Goal: Task Accomplishment & Management: Use online tool/utility

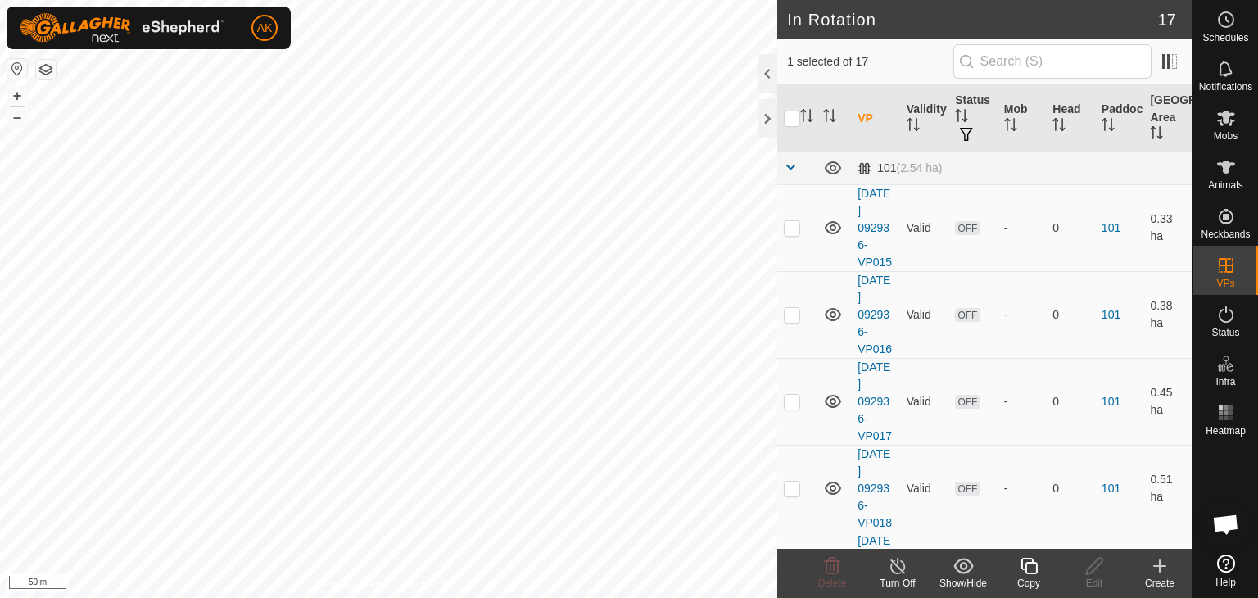
click at [1026, 572] on icon at bounding box center [1028, 566] width 16 height 16
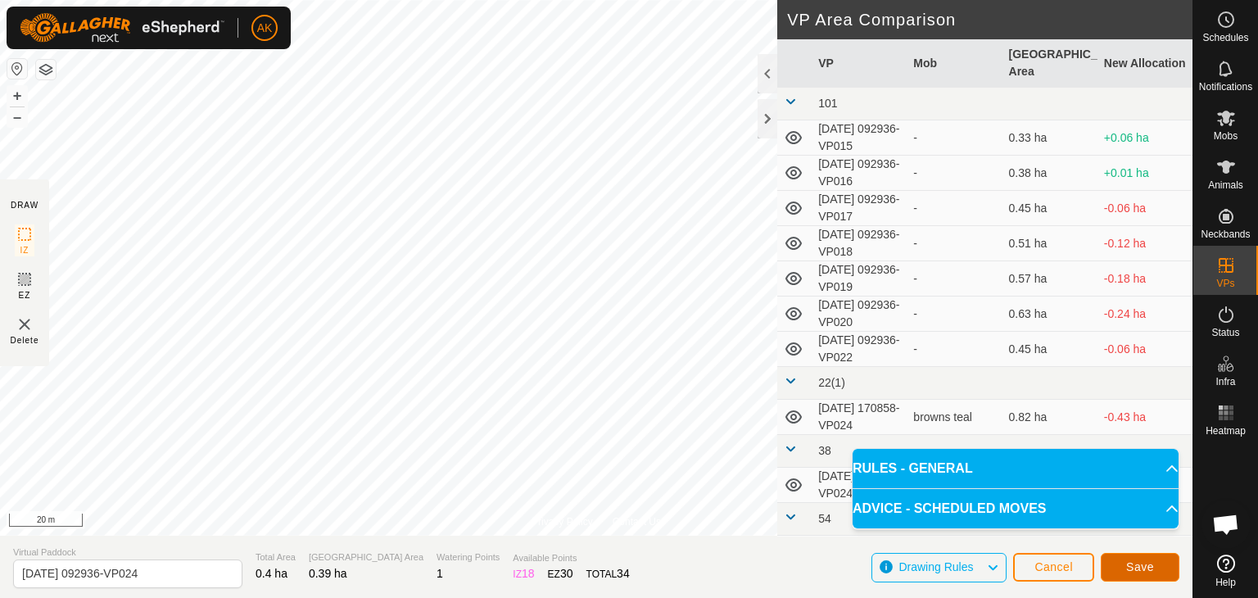
click at [1134, 564] on span "Save" at bounding box center [1140, 566] width 28 height 13
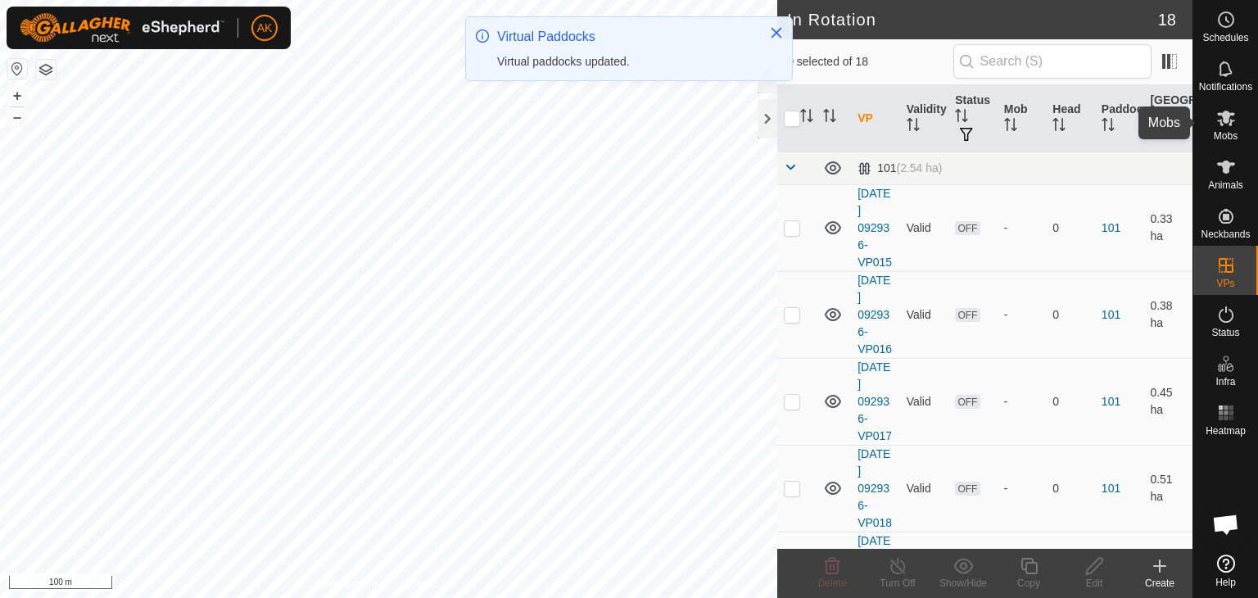
click at [1227, 132] on span "Mobs" at bounding box center [1225, 136] width 24 height 10
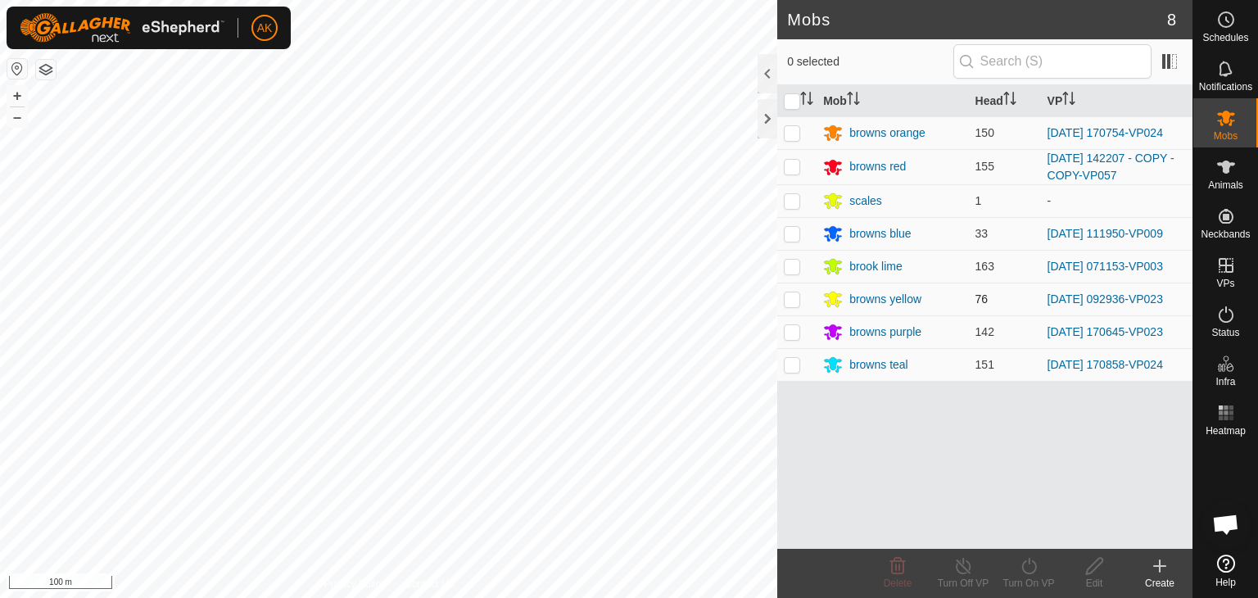
click at [791, 297] on p-checkbox at bounding box center [792, 298] width 16 height 13
checkbox input "true"
click at [1025, 572] on icon at bounding box center [1028, 566] width 15 height 16
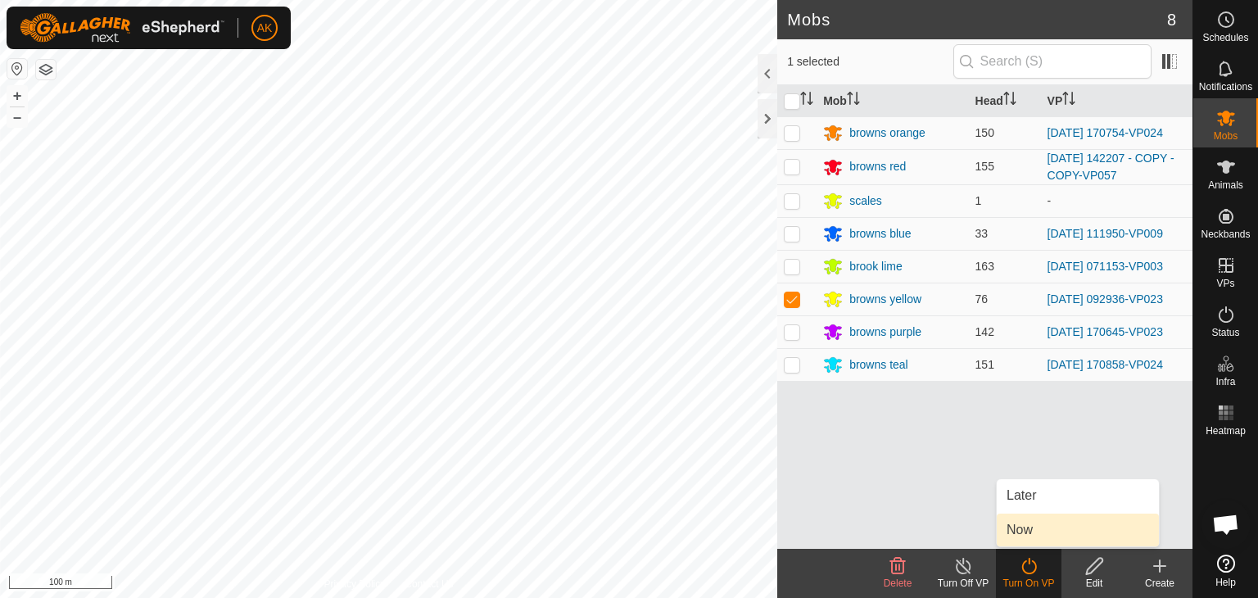
click at [1017, 531] on link "Now" at bounding box center [1077, 529] width 162 height 33
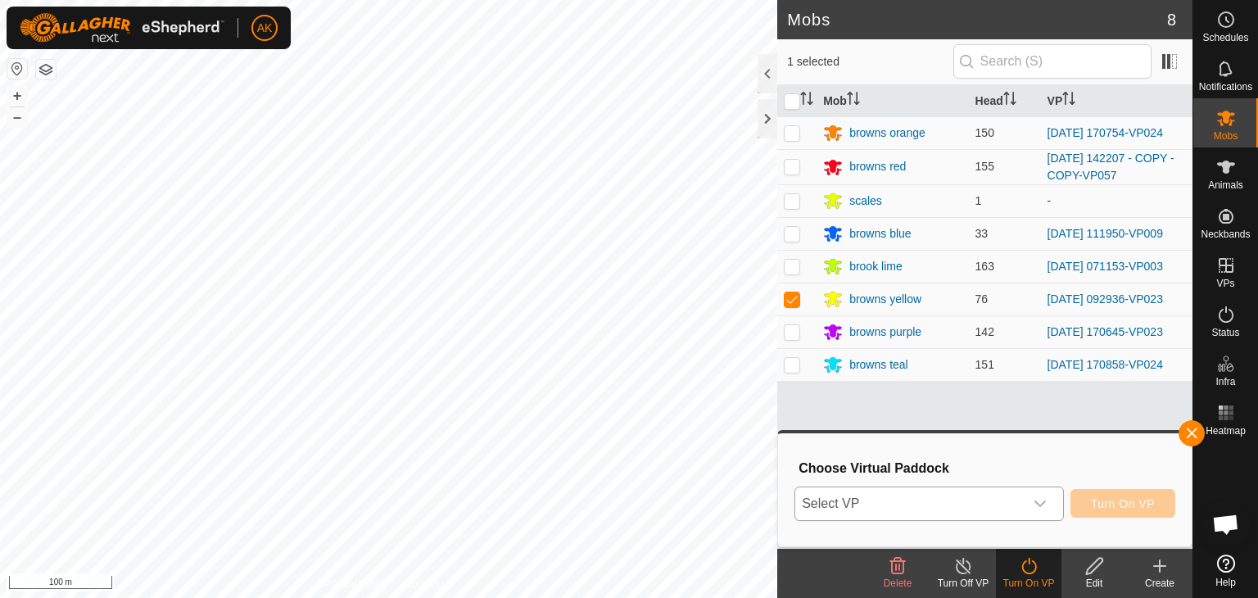
click at [965, 499] on span "Select VP" at bounding box center [909, 503] width 228 height 33
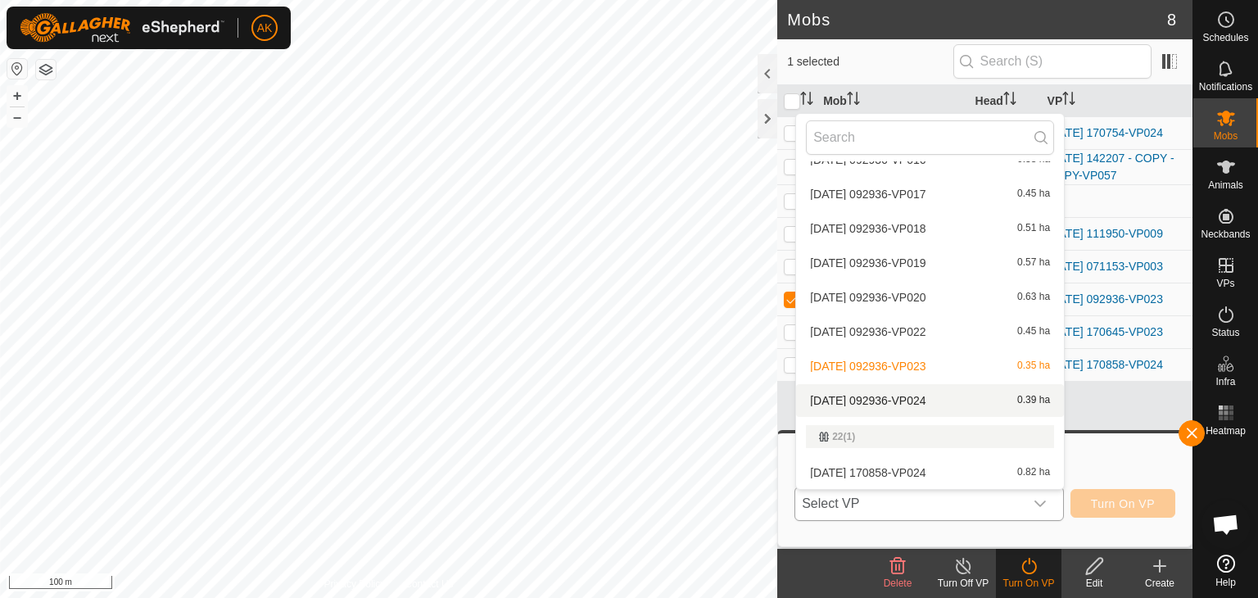
scroll to position [100, 0]
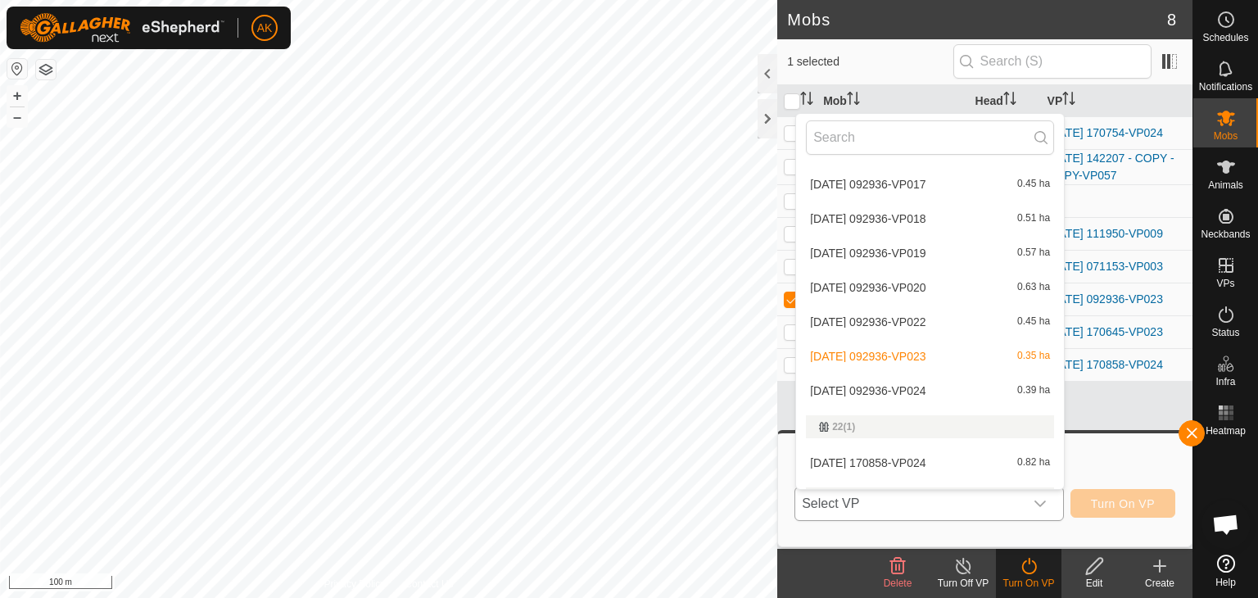
click at [867, 390] on li "2025-08-21 092936-VP024 0.39 ha" at bounding box center [930, 390] width 268 height 33
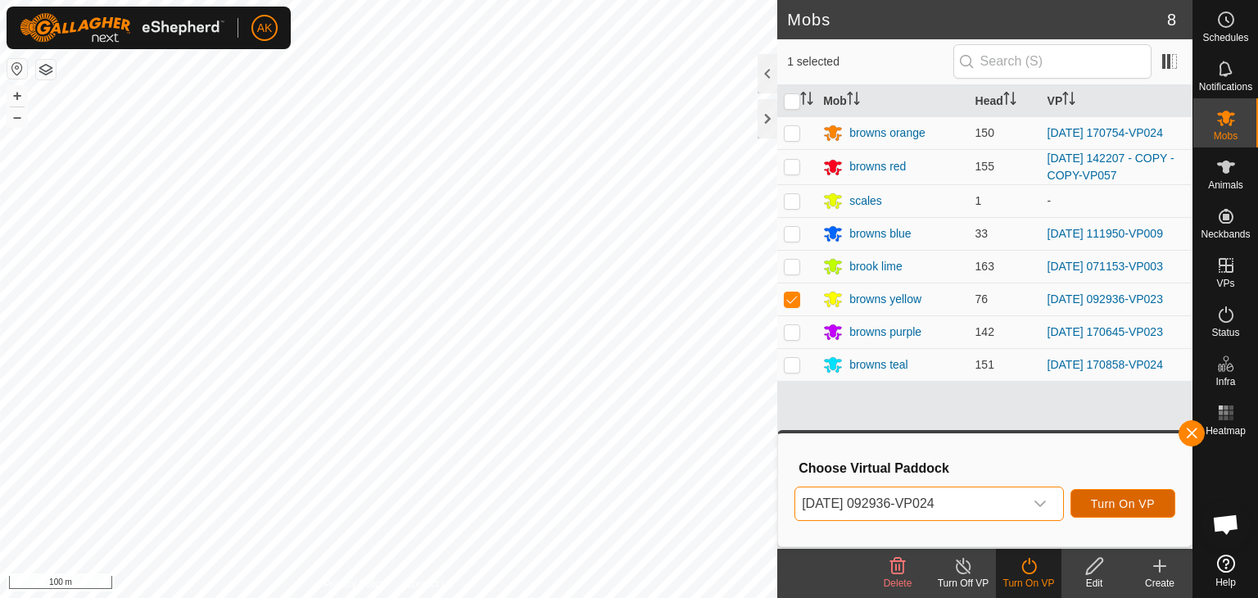
click at [1114, 510] on button "Turn On VP" at bounding box center [1122, 503] width 105 height 29
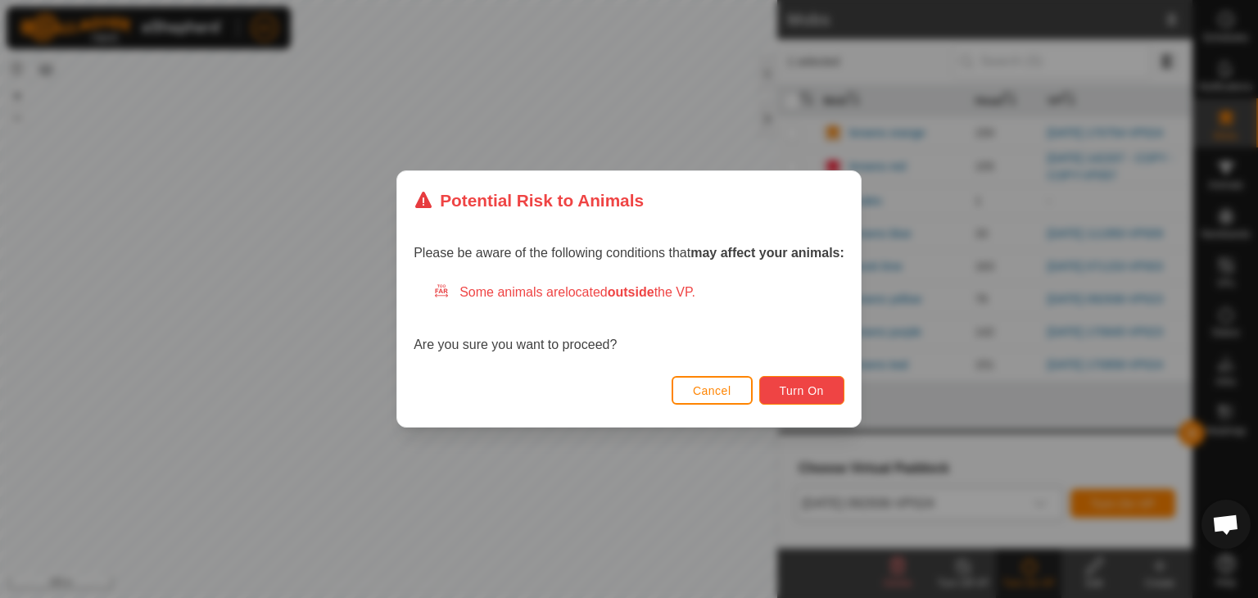
click at [800, 379] on button "Turn On" at bounding box center [801, 390] width 85 height 29
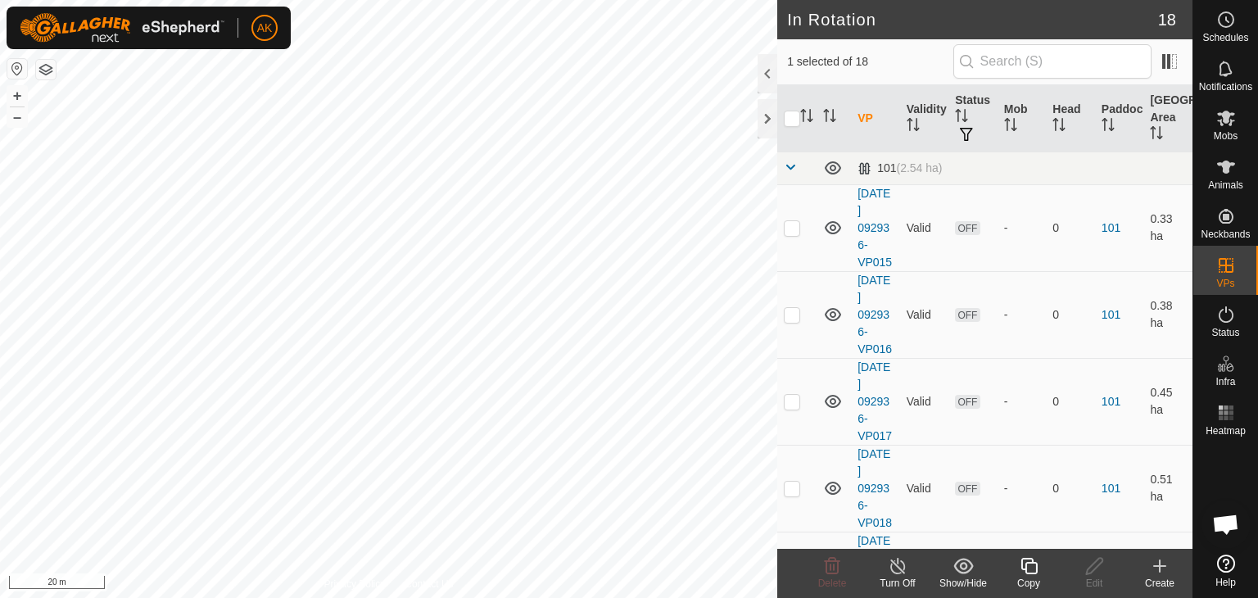
click at [1027, 564] on icon at bounding box center [1029, 566] width 20 height 20
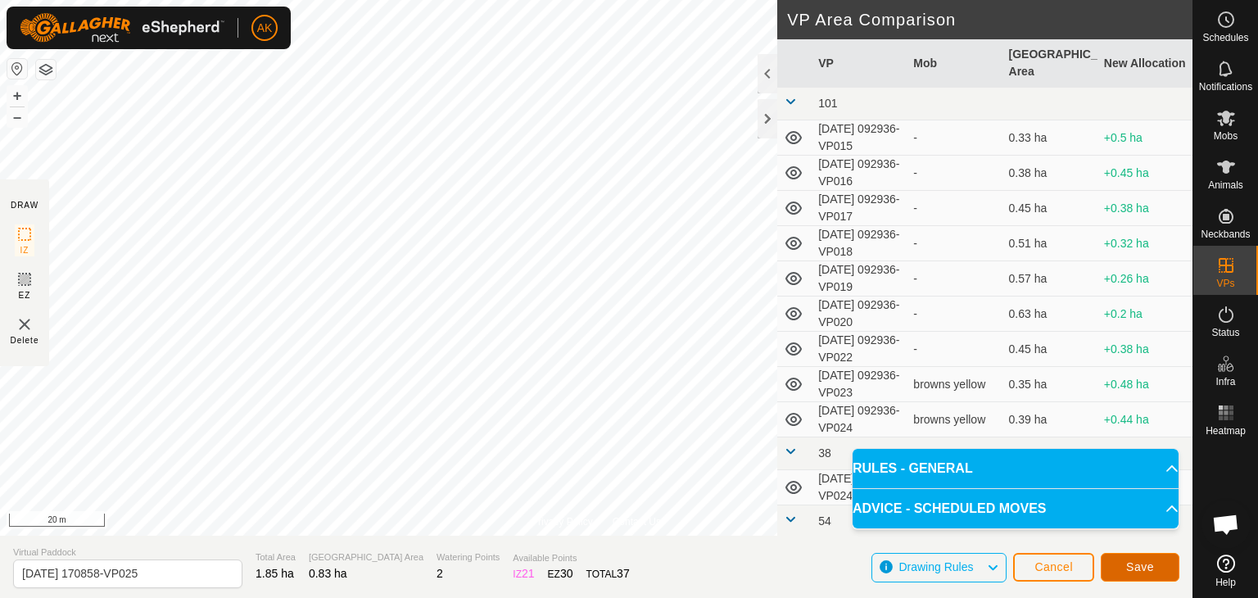
click at [1130, 564] on span "Save" at bounding box center [1140, 566] width 28 height 13
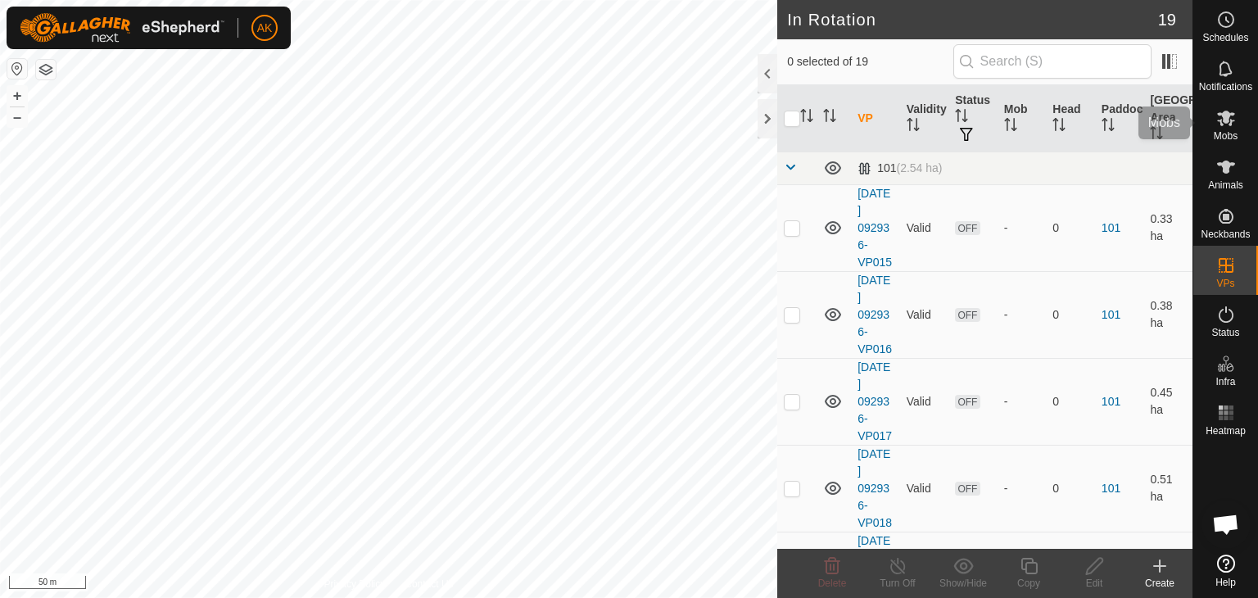
click at [1224, 124] on icon at bounding box center [1226, 118] width 20 height 20
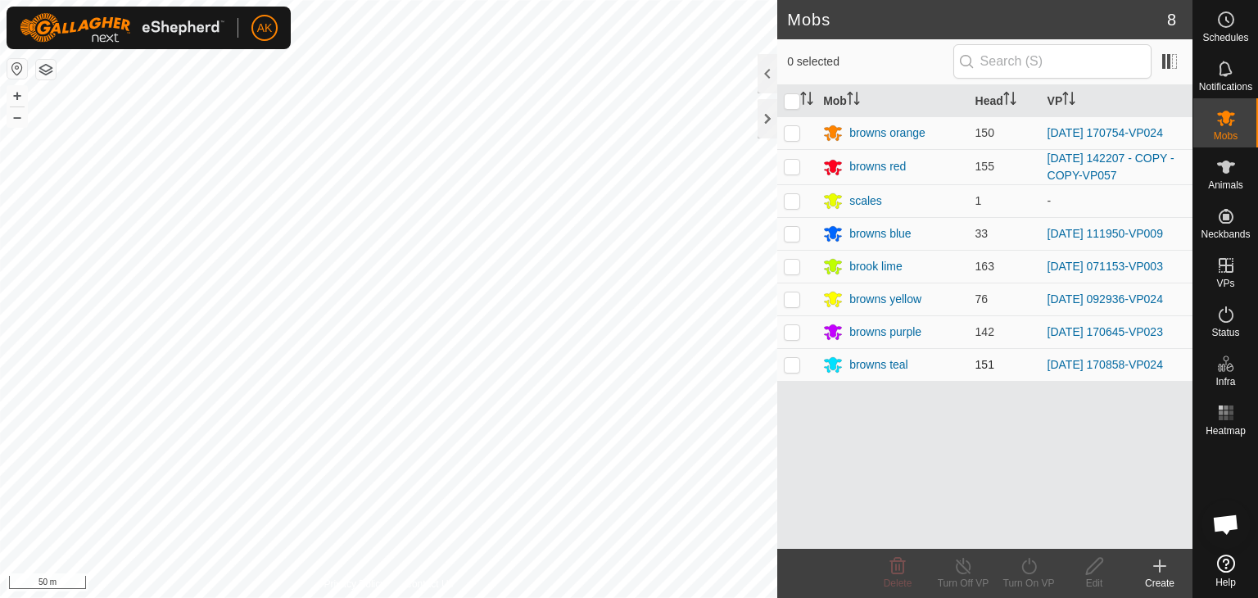
click at [793, 358] on p-checkbox at bounding box center [792, 364] width 16 height 13
checkbox input "true"
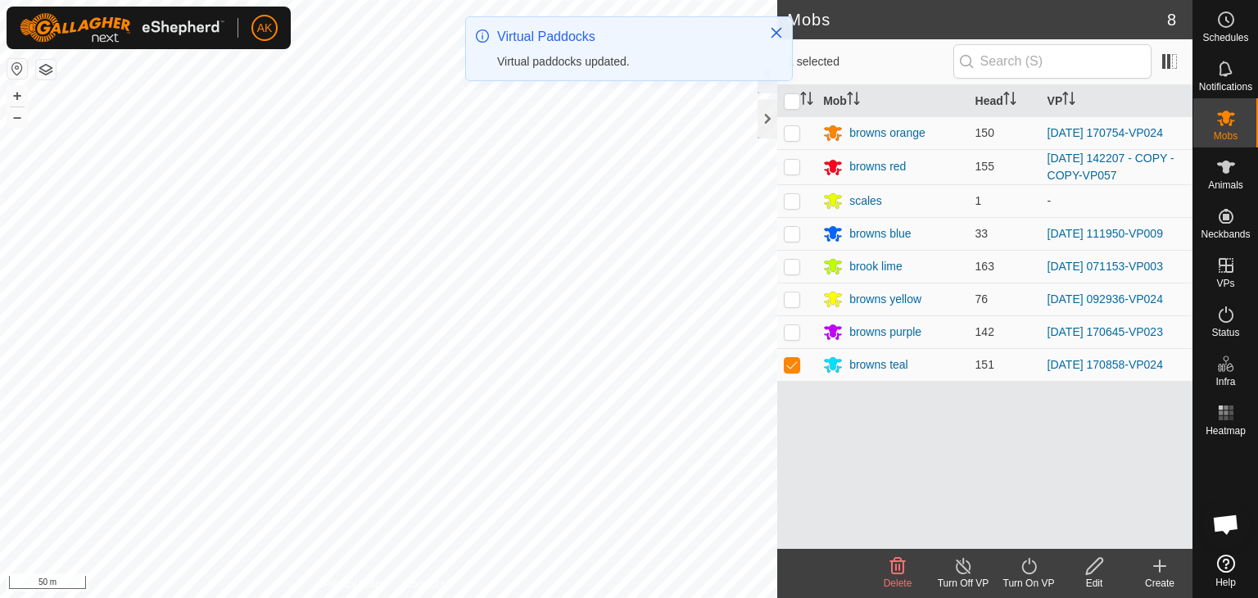
click at [1021, 563] on icon at bounding box center [1029, 566] width 20 height 20
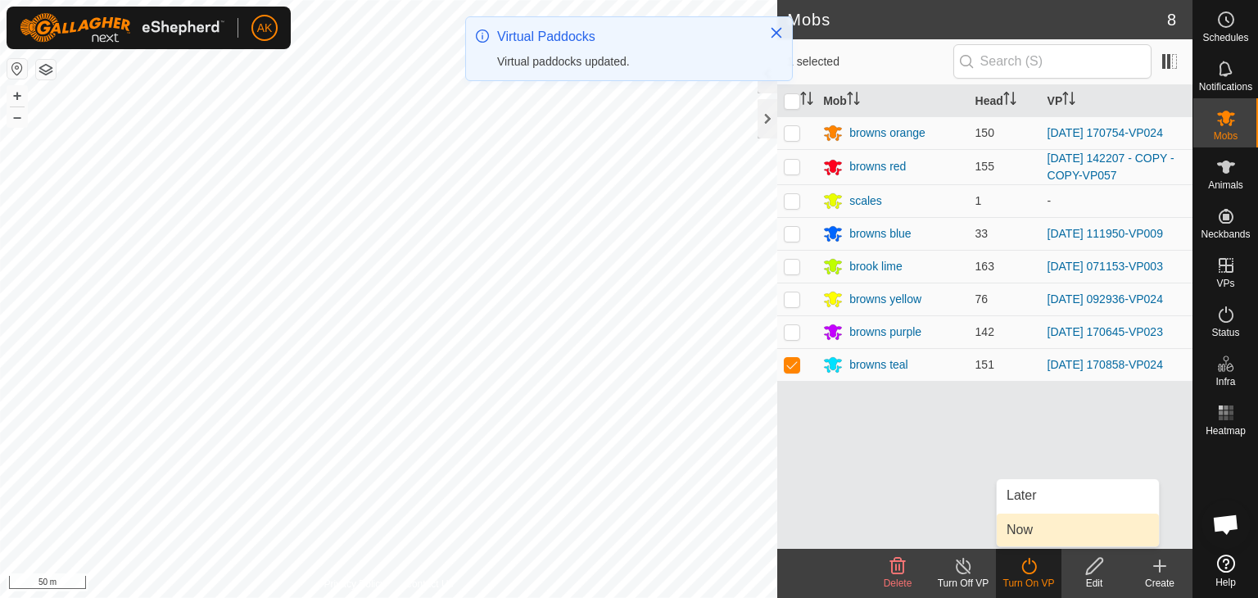
click at [1019, 535] on link "Now" at bounding box center [1077, 529] width 162 height 33
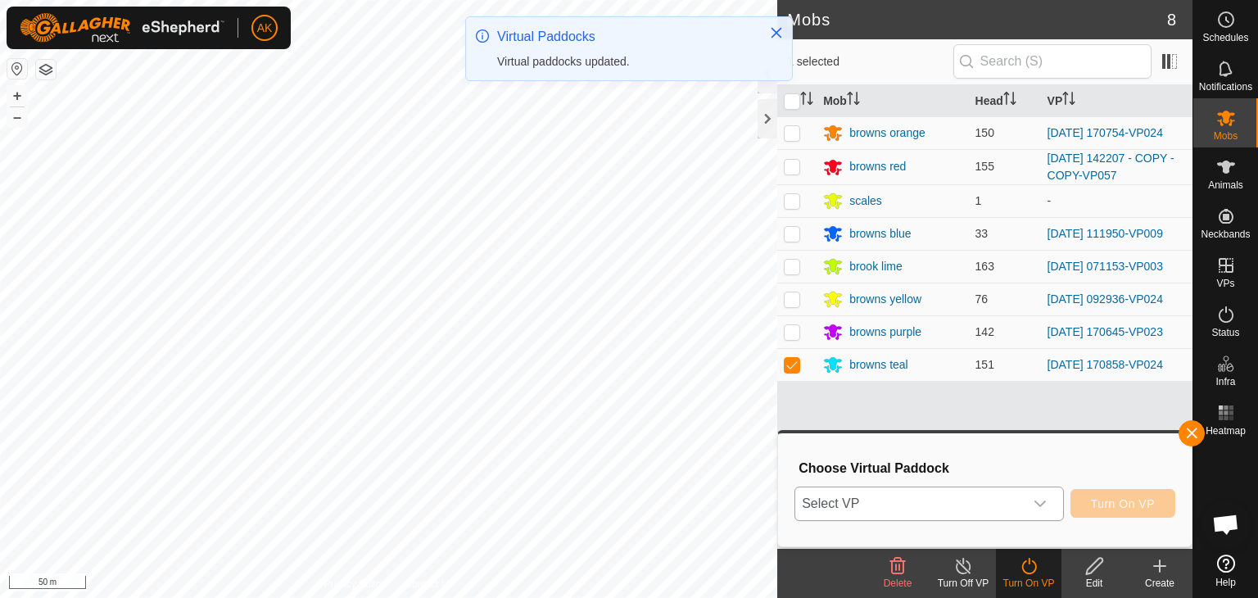
click at [976, 505] on span "Select VP" at bounding box center [909, 503] width 228 height 33
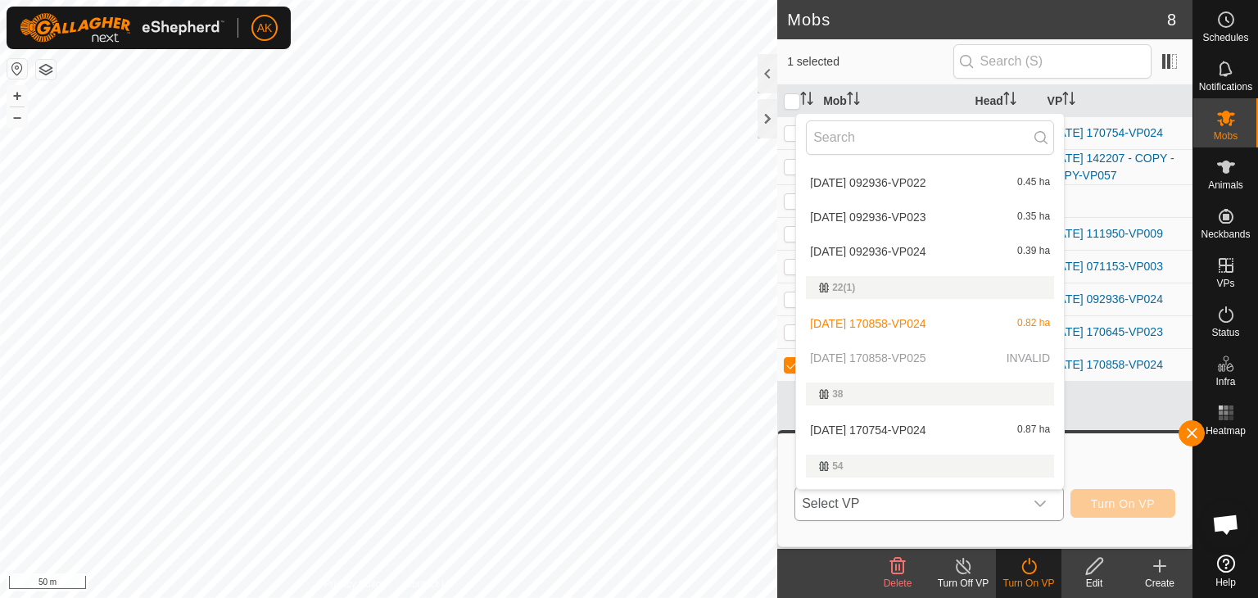
scroll to position [246, 0]
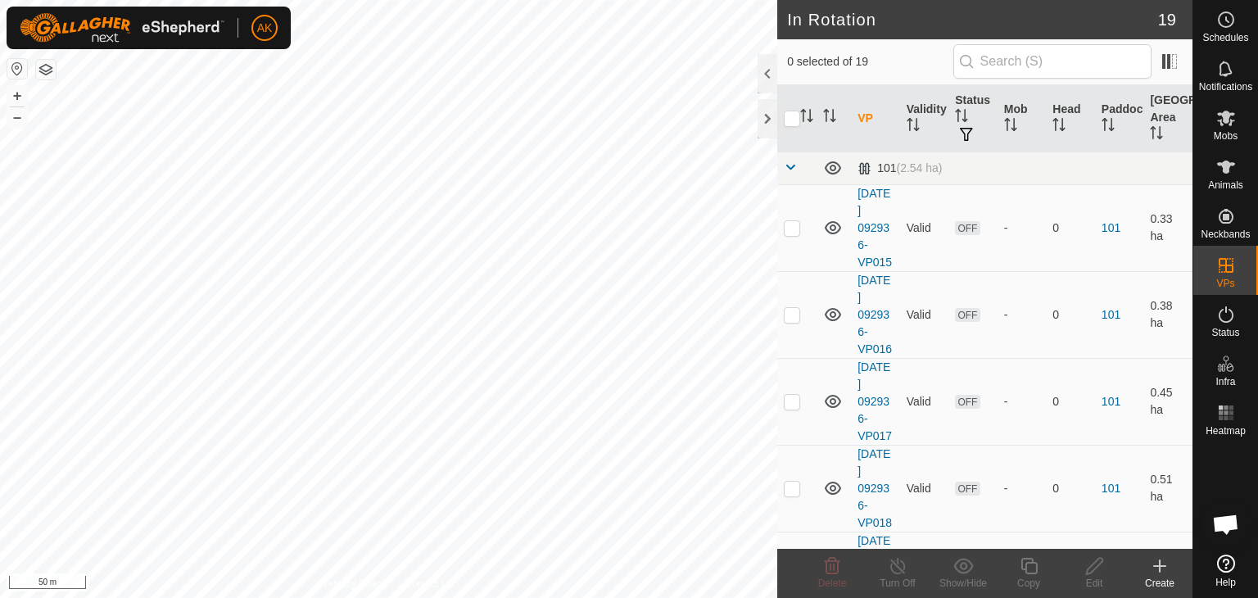
checkbox input "true"
click at [1088, 571] on icon at bounding box center [1094, 566] width 20 height 20
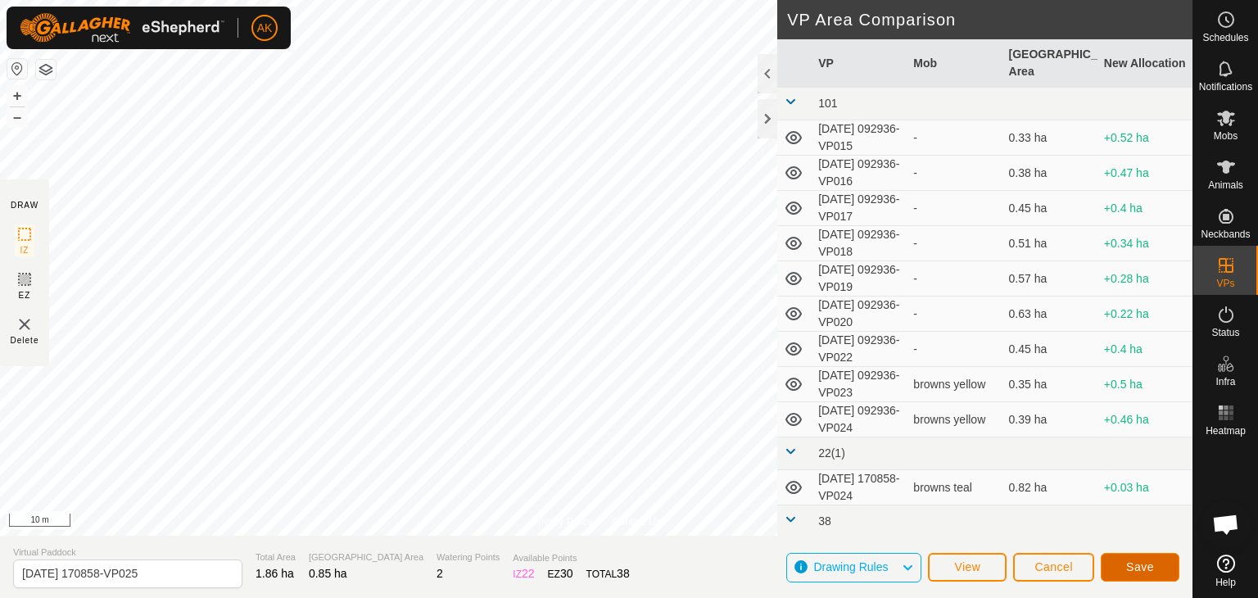
click at [1135, 564] on span "Save" at bounding box center [1140, 566] width 28 height 13
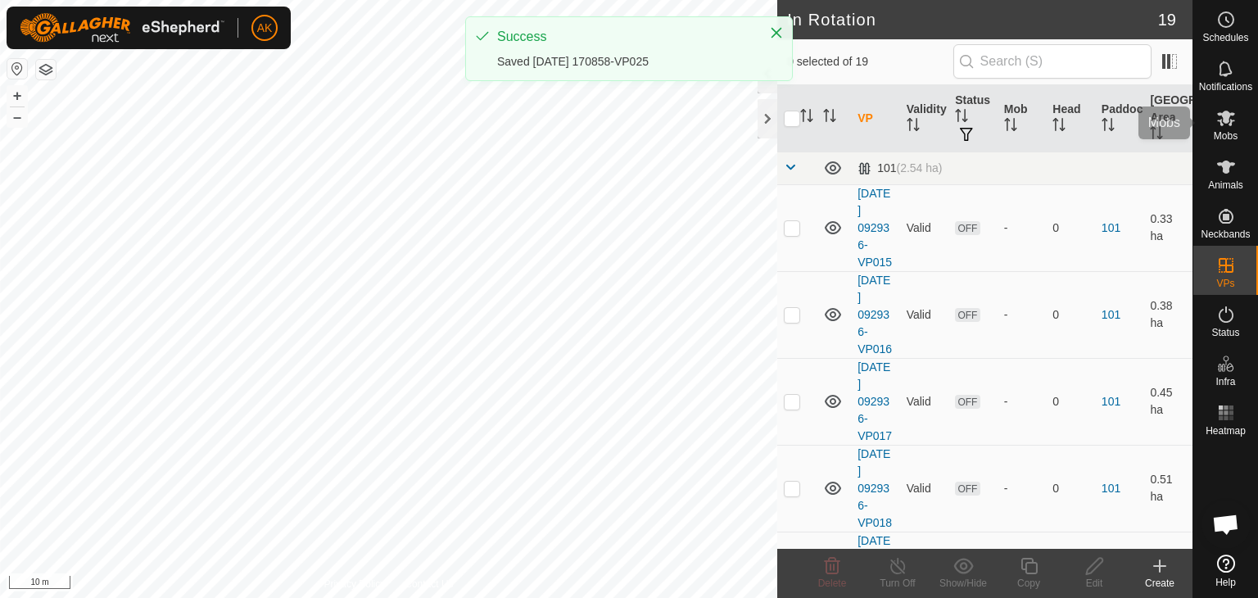
click at [1223, 120] on icon at bounding box center [1226, 119] width 18 height 16
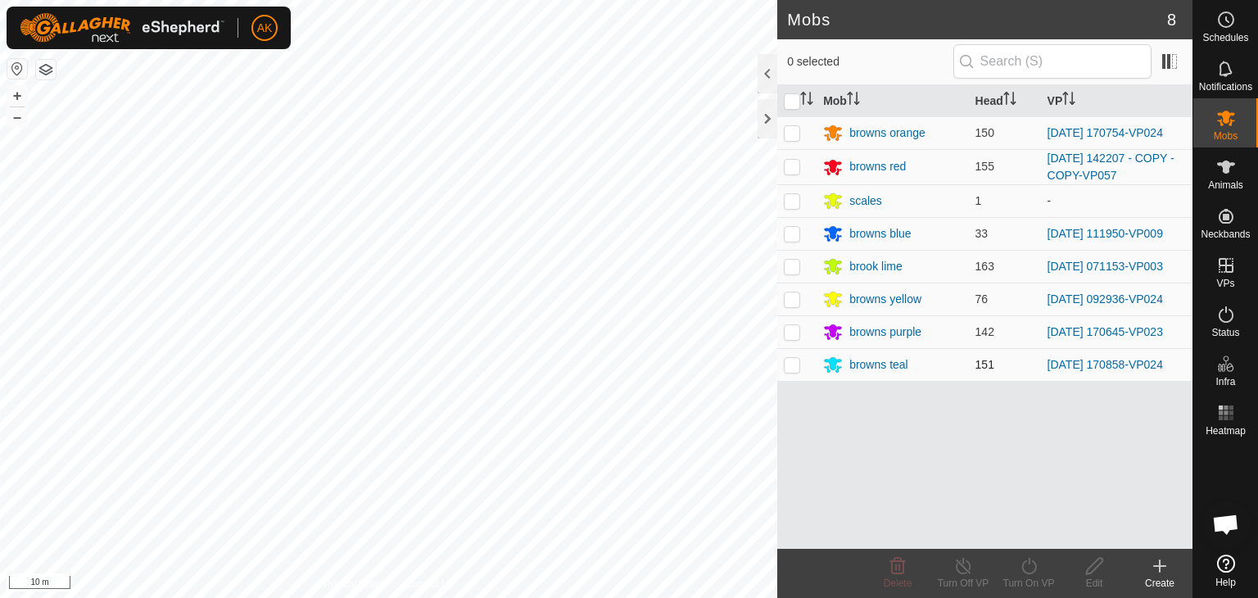
click at [794, 368] on p-checkbox at bounding box center [792, 364] width 16 height 13
checkbox input "true"
click at [1029, 569] on icon at bounding box center [1029, 566] width 20 height 20
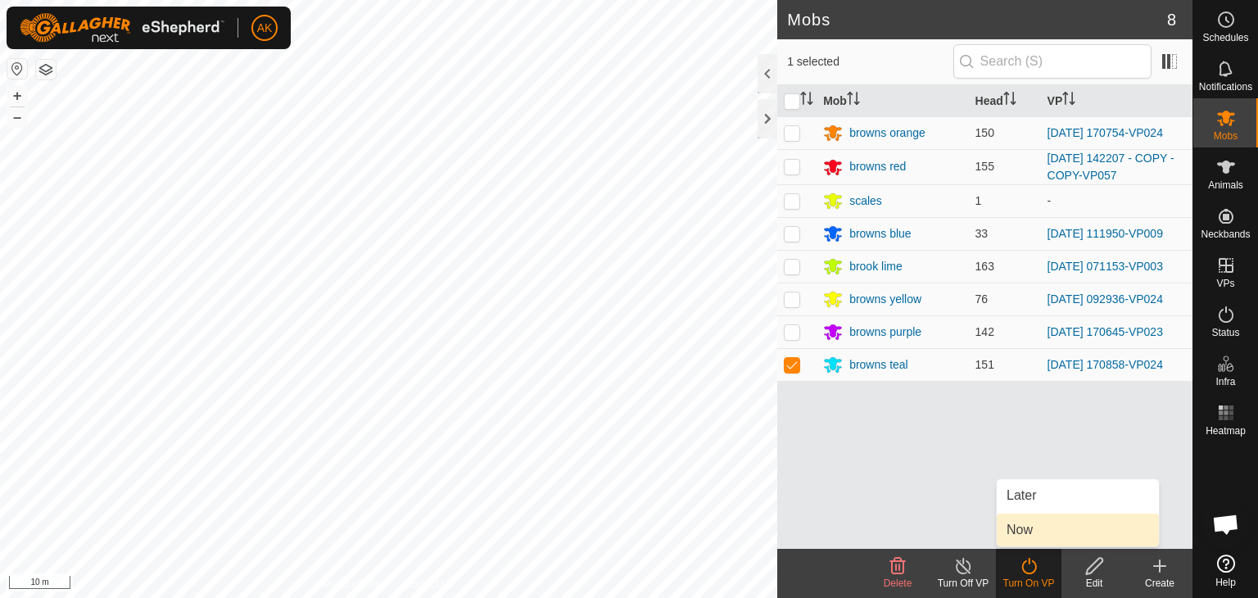
click at [1028, 532] on link "Now" at bounding box center [1077, 529] width 162 height 33
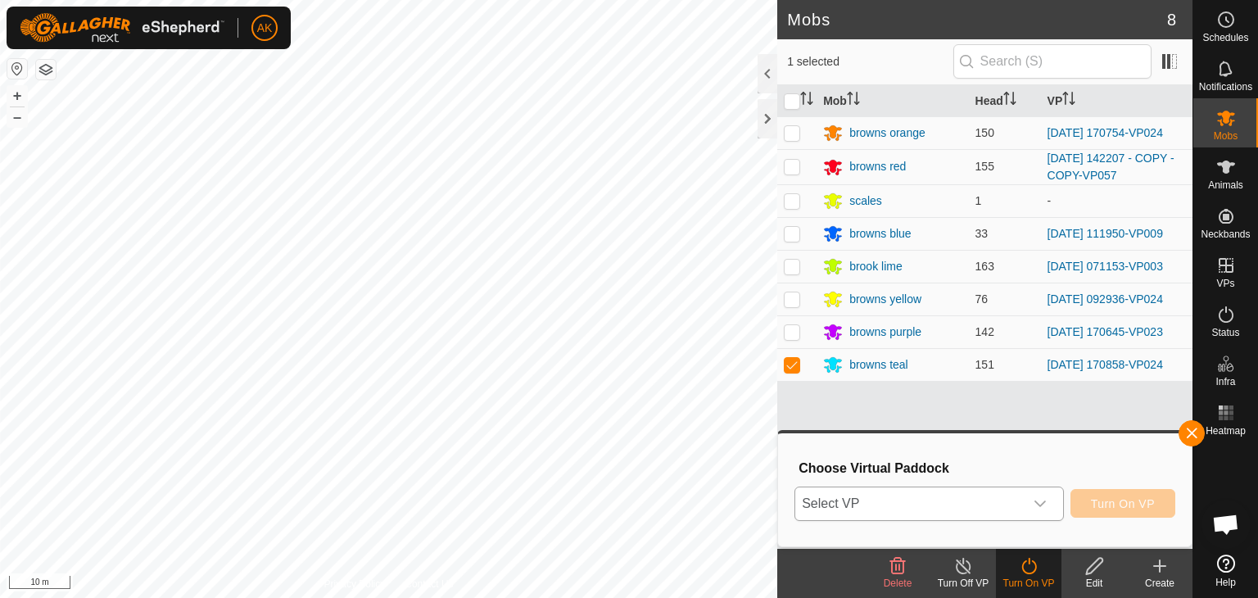
click at [1037, 503] on icon "dropdown trigger" at bounding box center [1039, 503] width 11 height 7
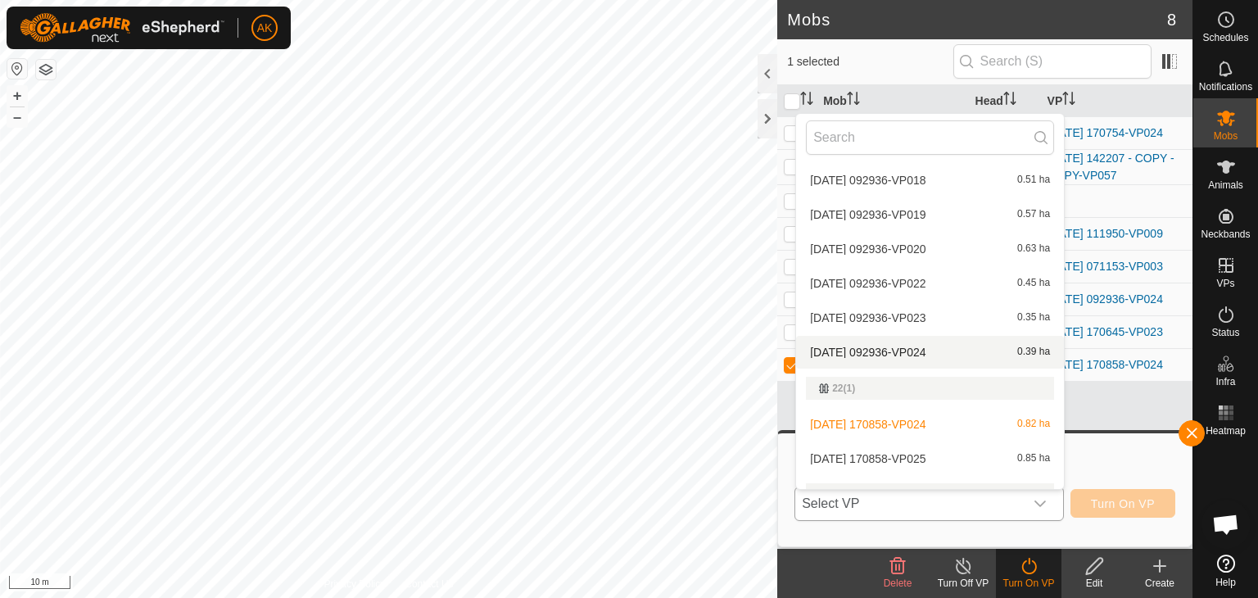
scroll to position [346, 0]
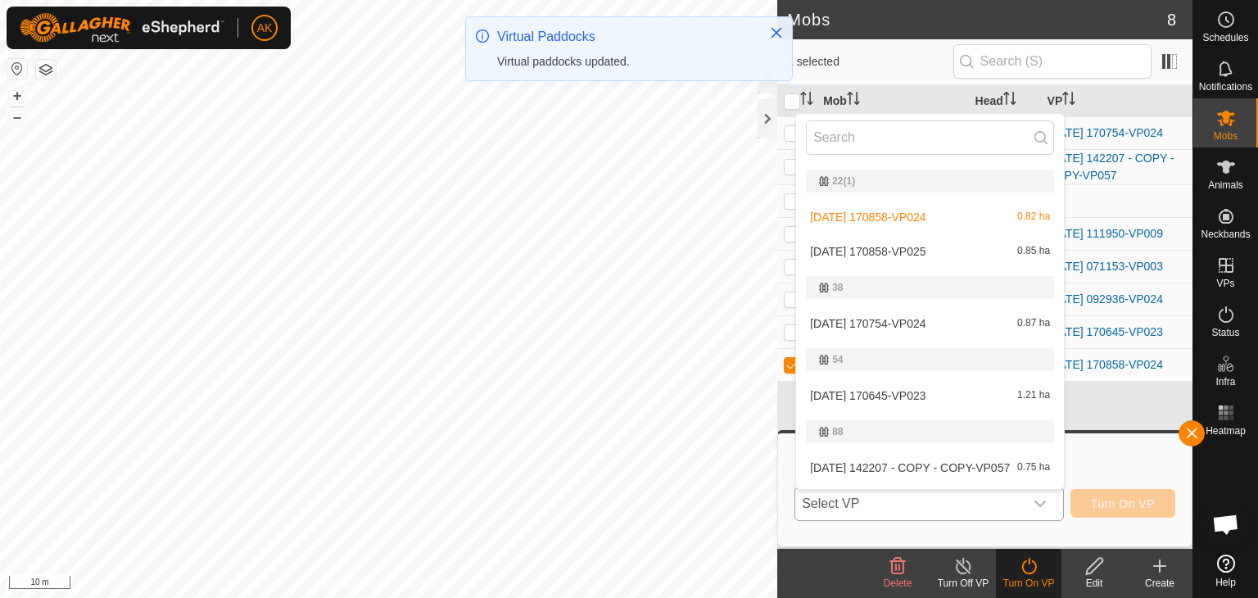
click at [856, 250] on li "[DATE] 170858-VP025 0.85 ha" at bounding box center [930, 251] width 268 height 33
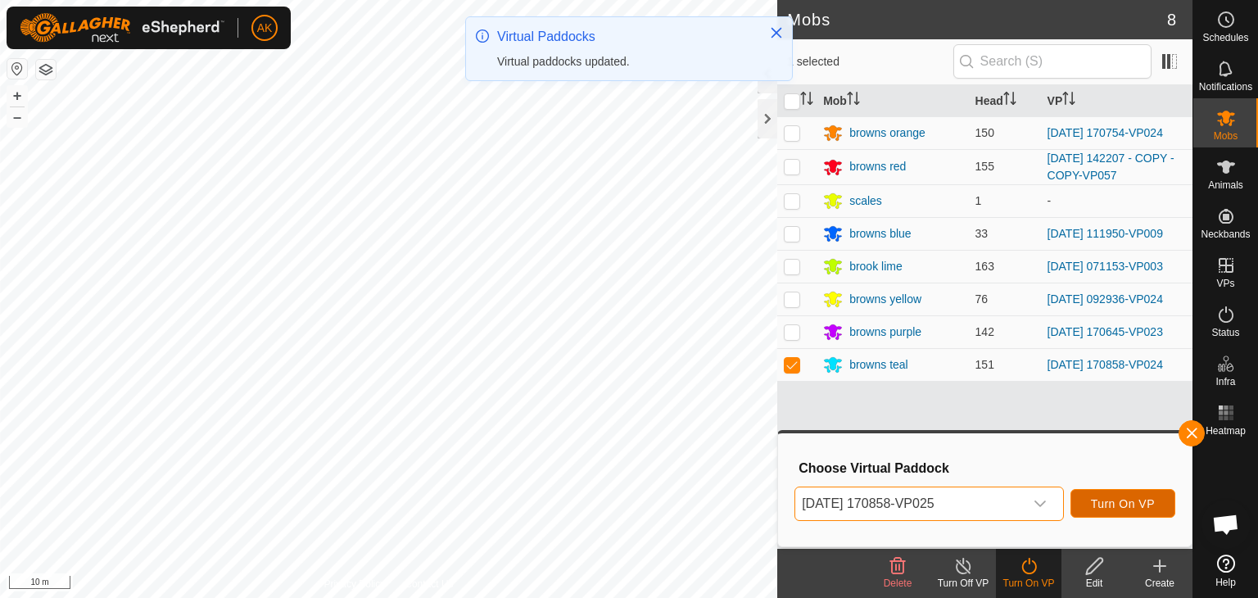
click at [1118, 514] on button "Turn On VP" at bounding box center [1122, 503] width 105 height 29
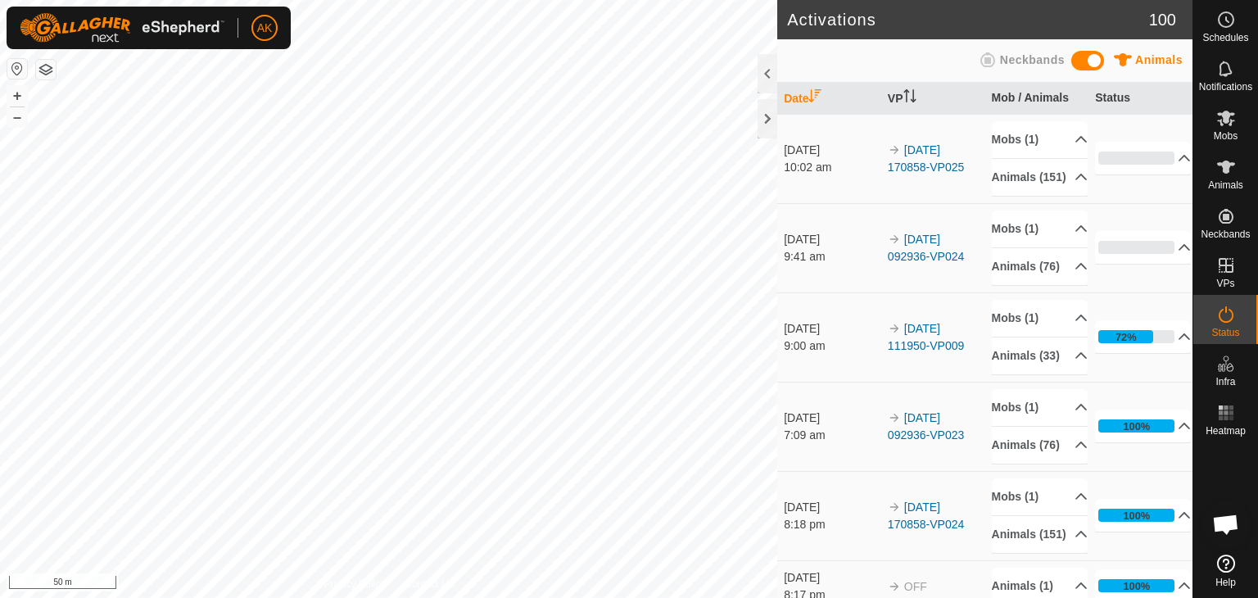
click at [61, 597] on html "AK Schedules Notifications Mobs Animals Neckbands VPs Status Infra Heatmap Help…" at bounding box center [629, 299] width 1258 height 598
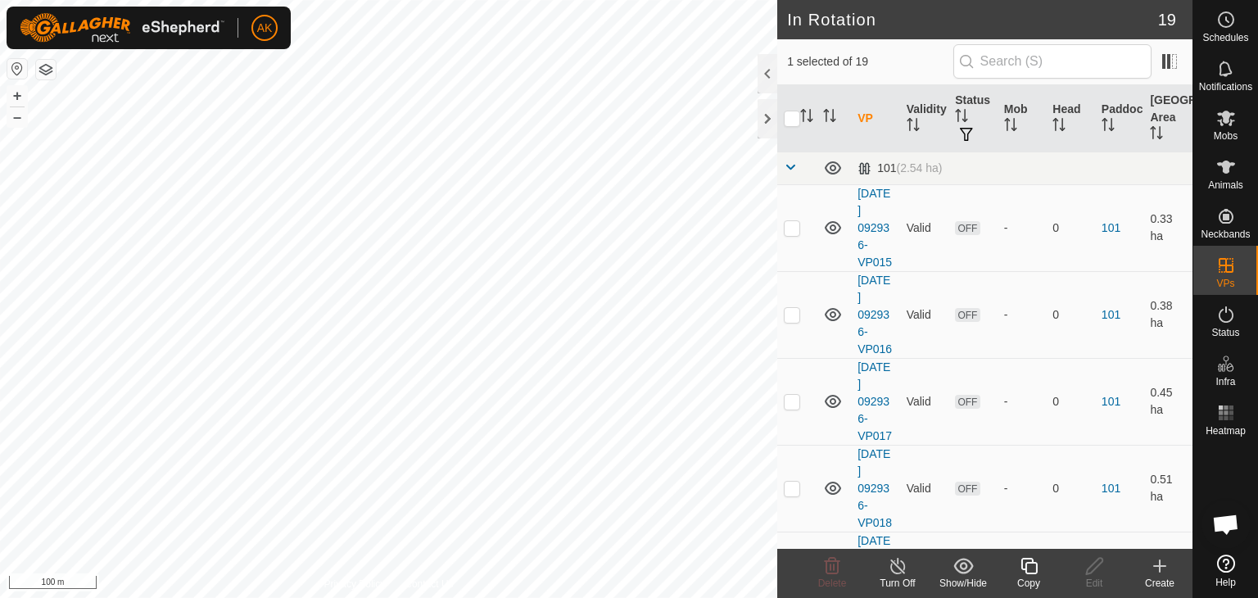
checkbox input "false"
checkbox input "true"
click at [1031, 571] on icon at bounding box center [1029, 566] width 20 height 20
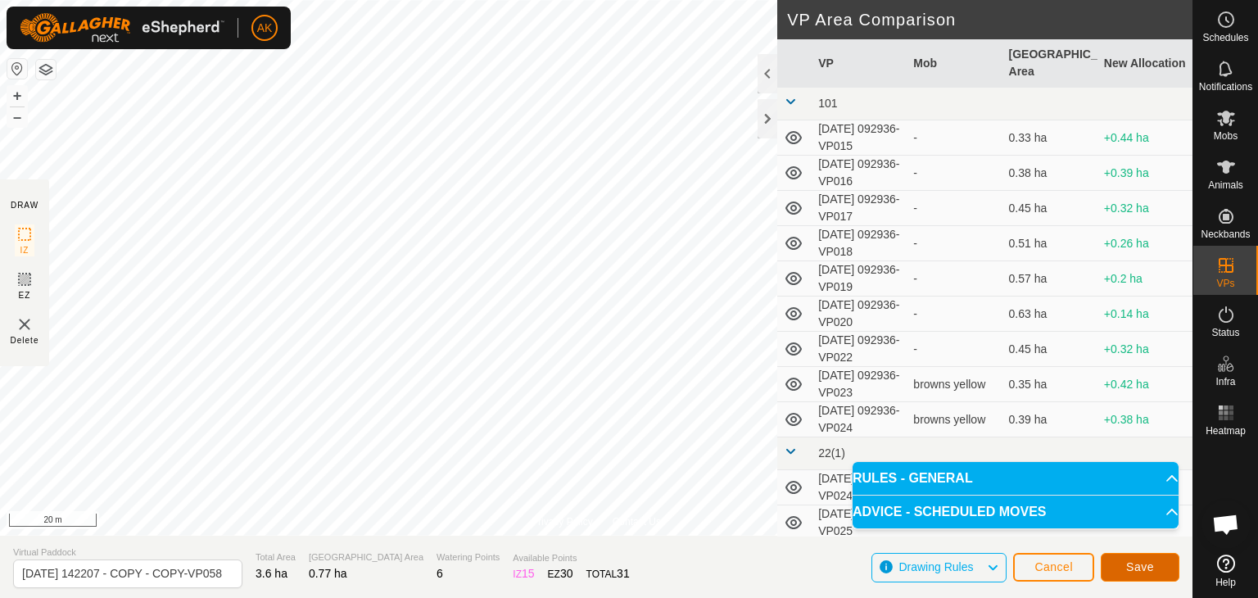
click at [1138, 565] on span "Save" at bounding box center [1140, 566] width 28 height 13
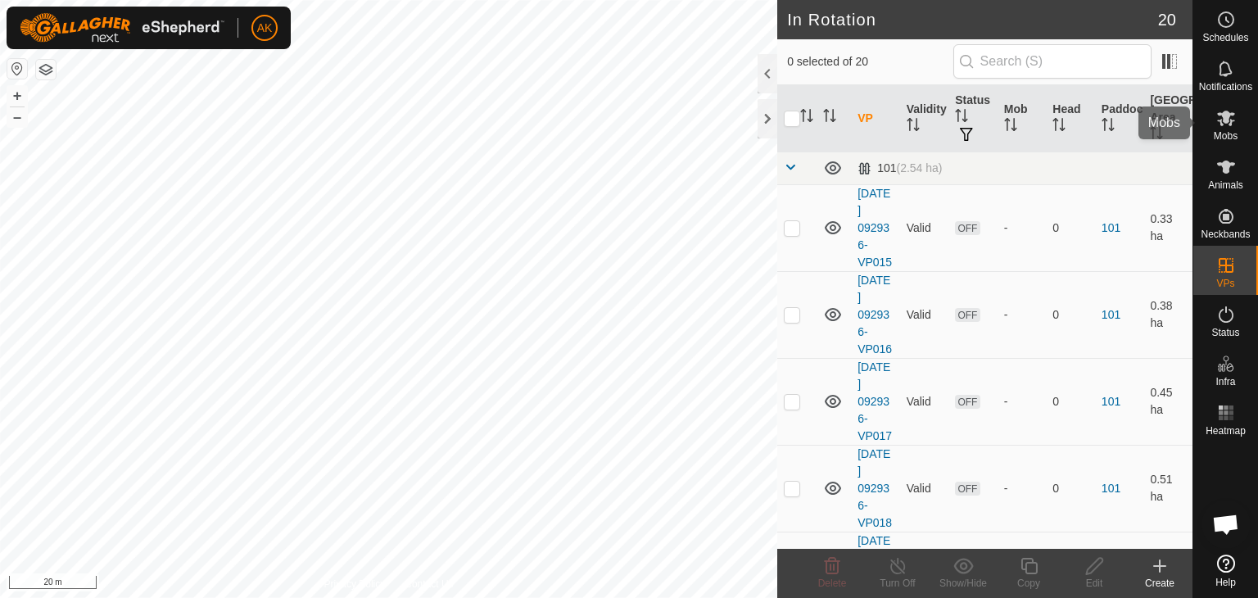
click at [1227, 109] on icon at bounding box center [1226, 118] width 20 height 20
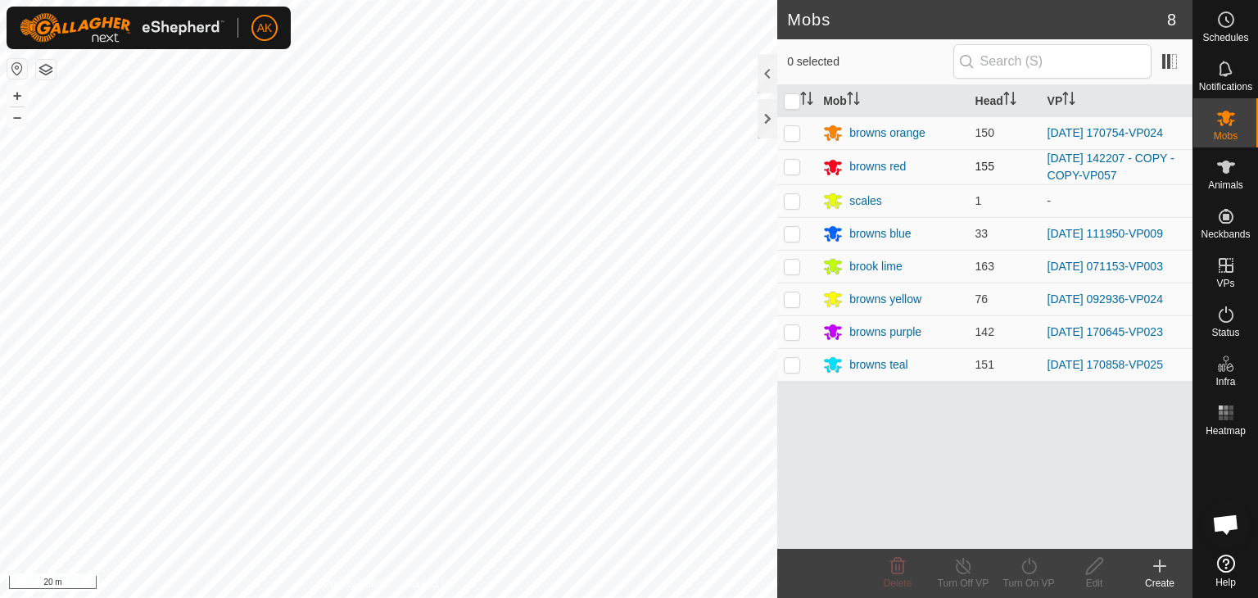
click at [791, 165] on p-checkbox at bounding box center [792, 166] width 16 height 13
checkbox input "true"
click at [1029, 567] on icon at bounding box center [1029, 566] width 20 height 20
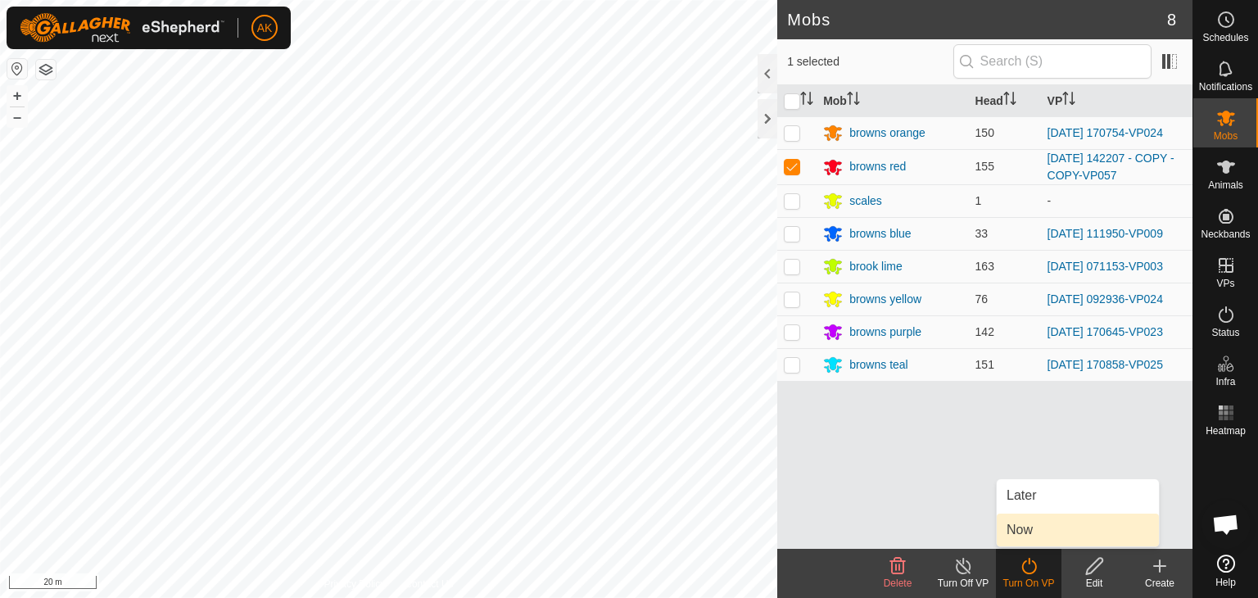
click at [1029, 538] on link "Now" at bounding box center [1077, 529] width 162 height 33
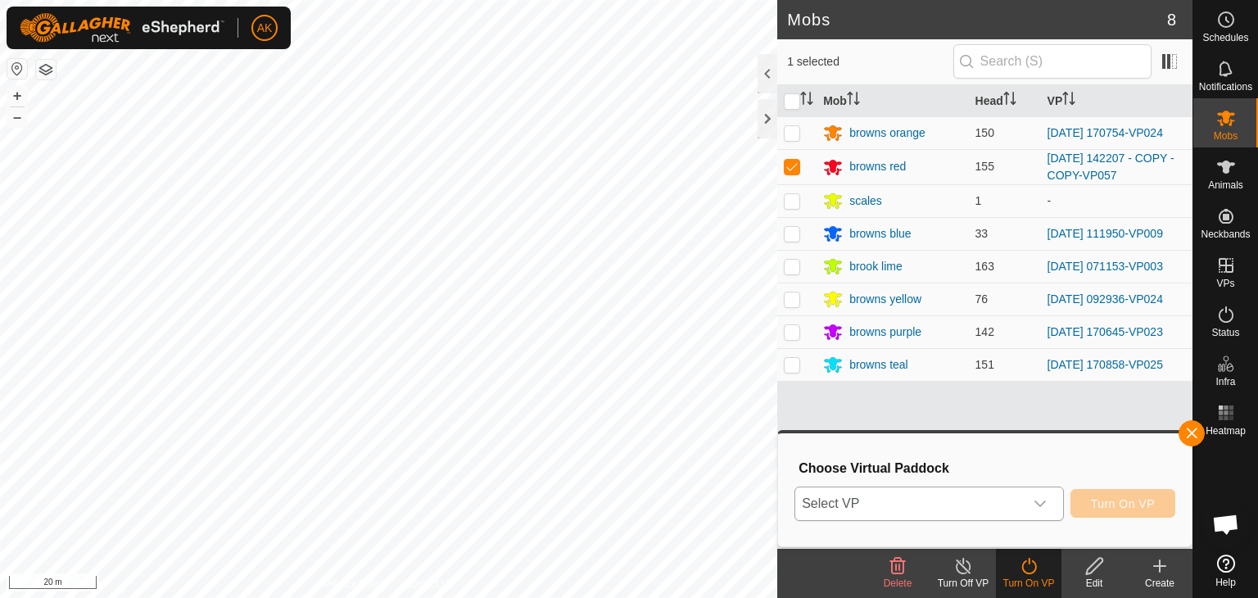
click at [963, 505] on span "Select VP" at bounding box center [909, 503] width 228 height 33
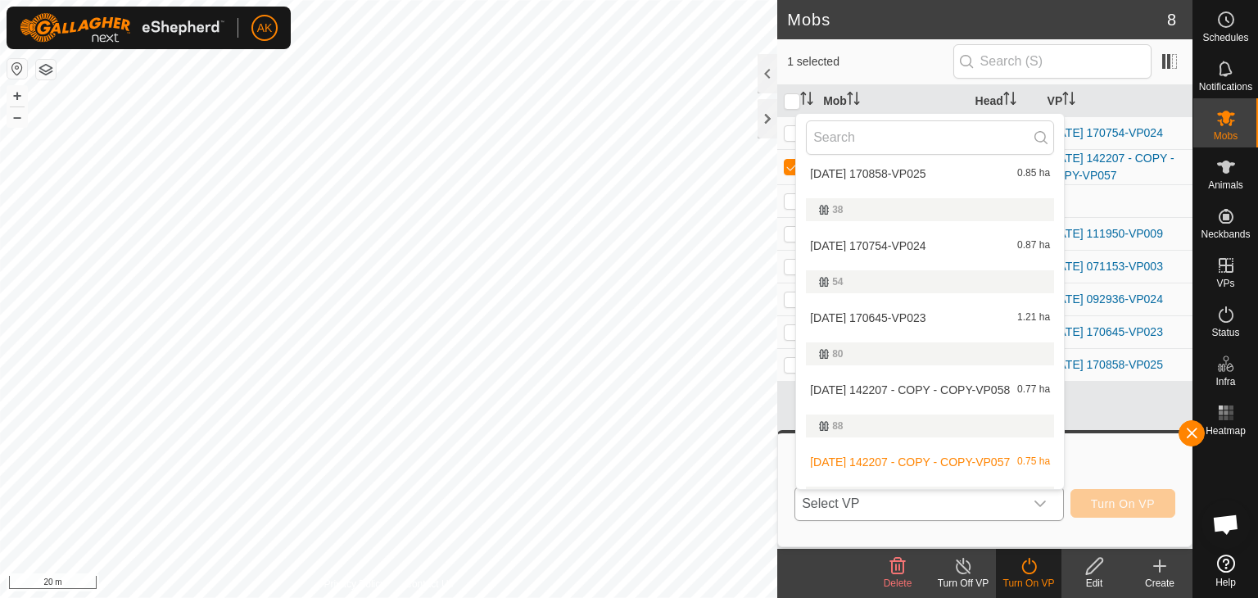
scroll to position [509, 0]
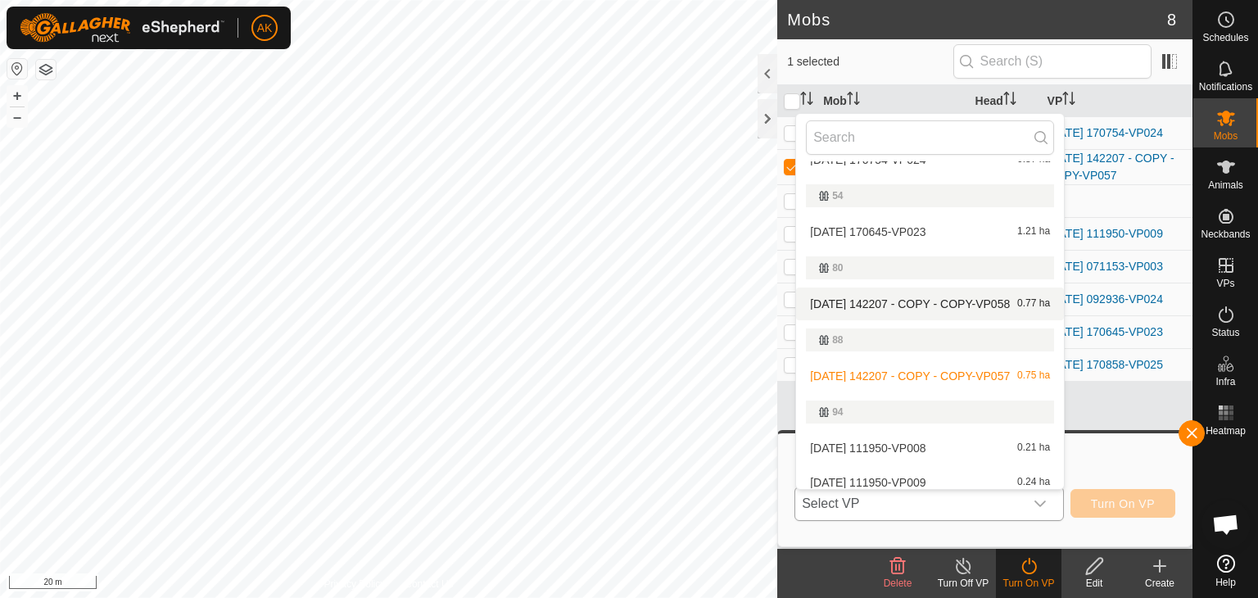
click at [858, 305] on li "[DATE] 142207 - COPY - COPY-VP058 0.77 ha" at bounding box center [930, 303] width 268 height 33
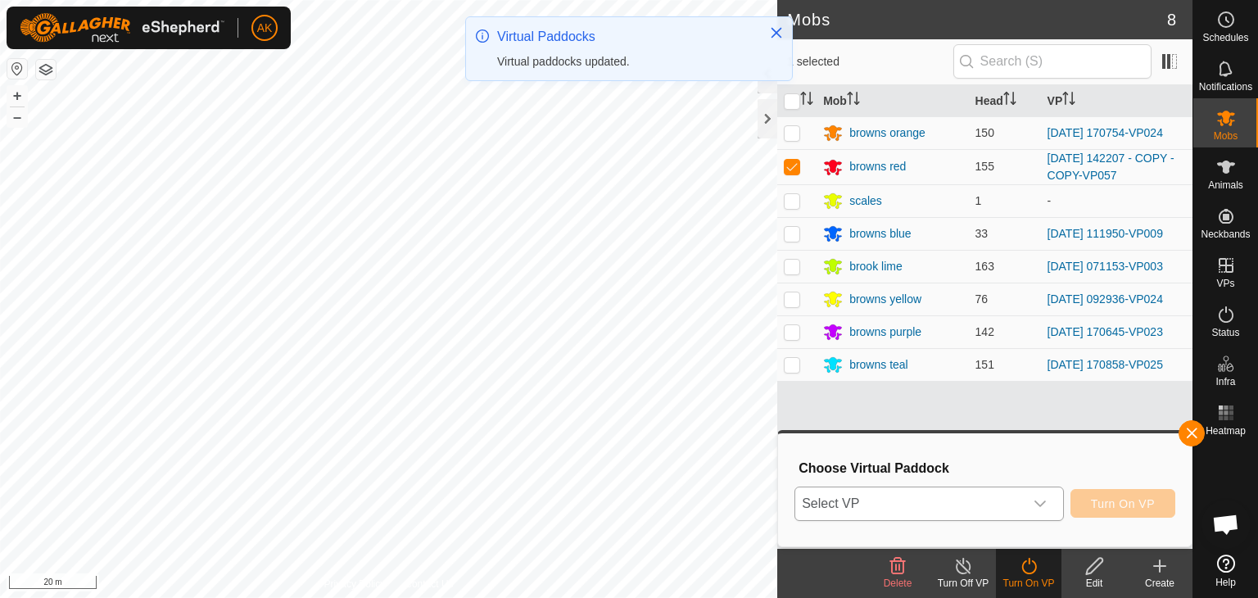
click at [1042, 499] on icon "dropdown trigger" at bounding box center [1039, 503] width 13 height 13
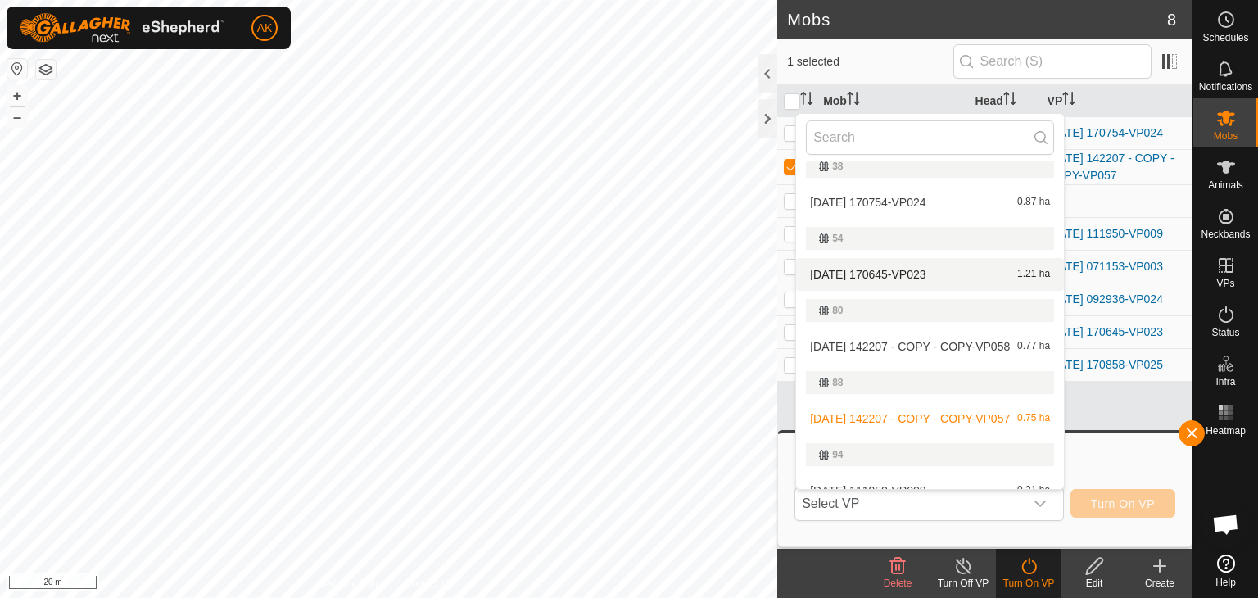
scroll to position [573, 0]
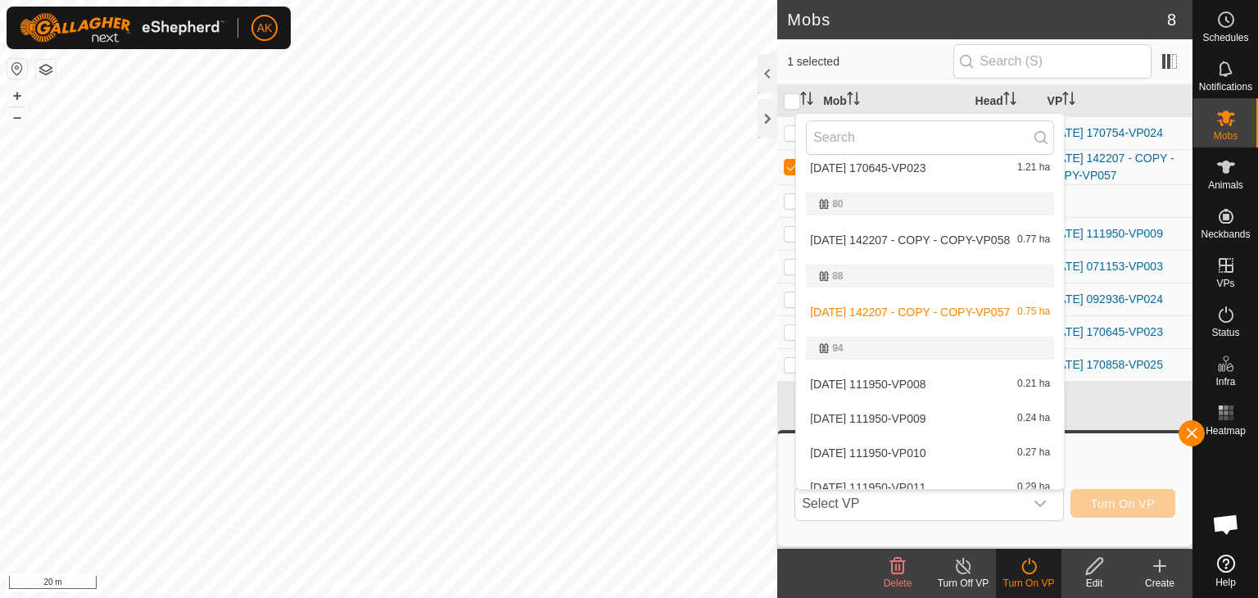
click at [861, 240] on li "[DATE] 142207 - COPY - COPY-VP058 0.77 ha" at bounding box center [930, 240] width 268 height 33
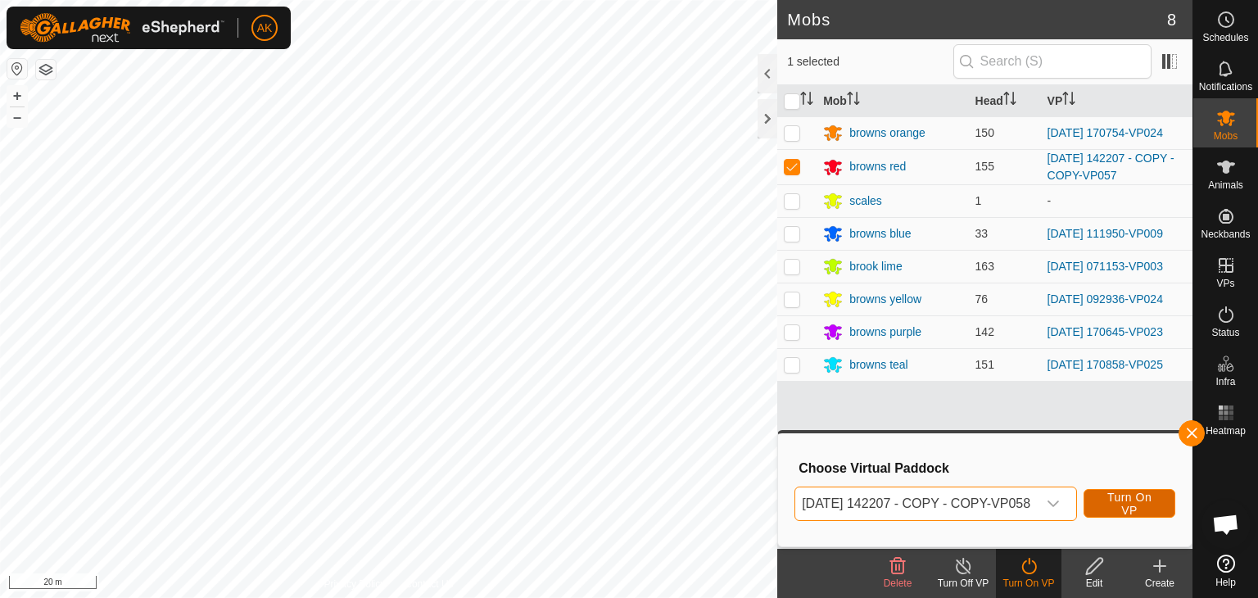
click at [1133, 508] on span "Turn On VP" at bounding box center [1129, 503] width 51 height 26
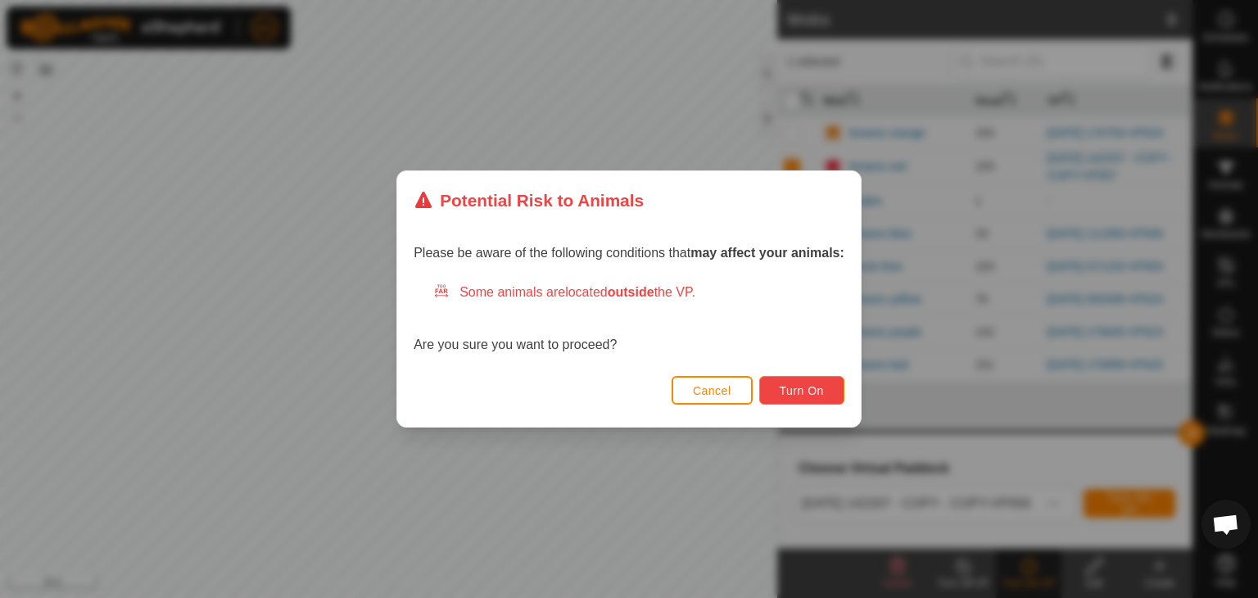
click at [793, 387] on span "Turn On" at bounding box center [801, 390] width 44 height 13
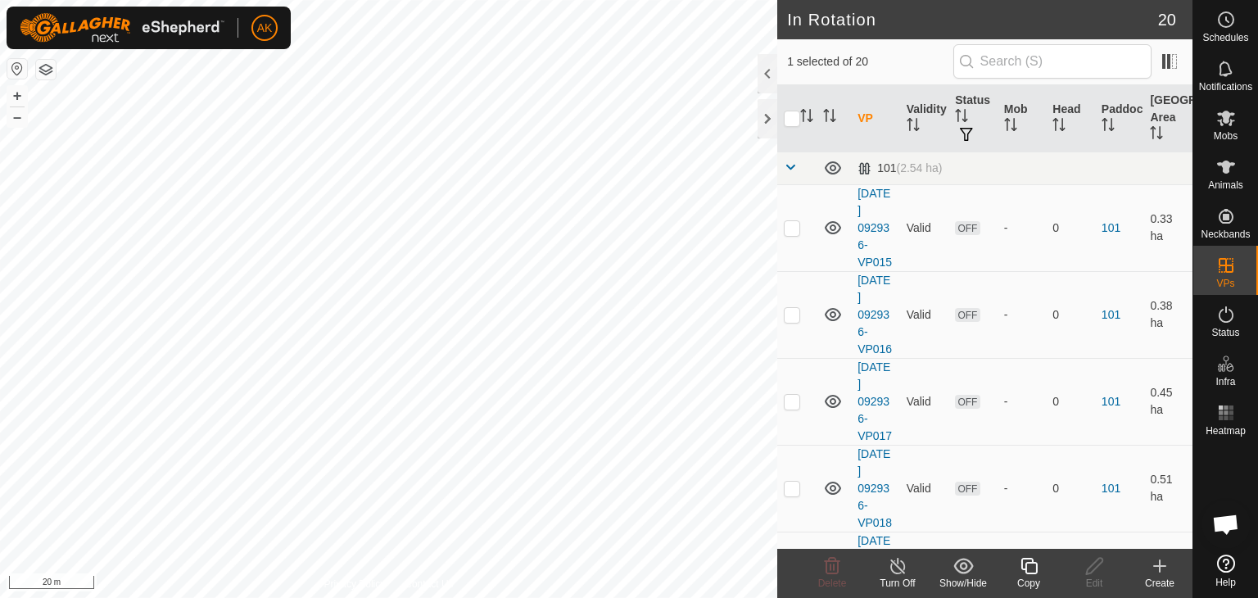
click at [1035, 572] on icon at bounding box center [1028, 566] width 16 height 16
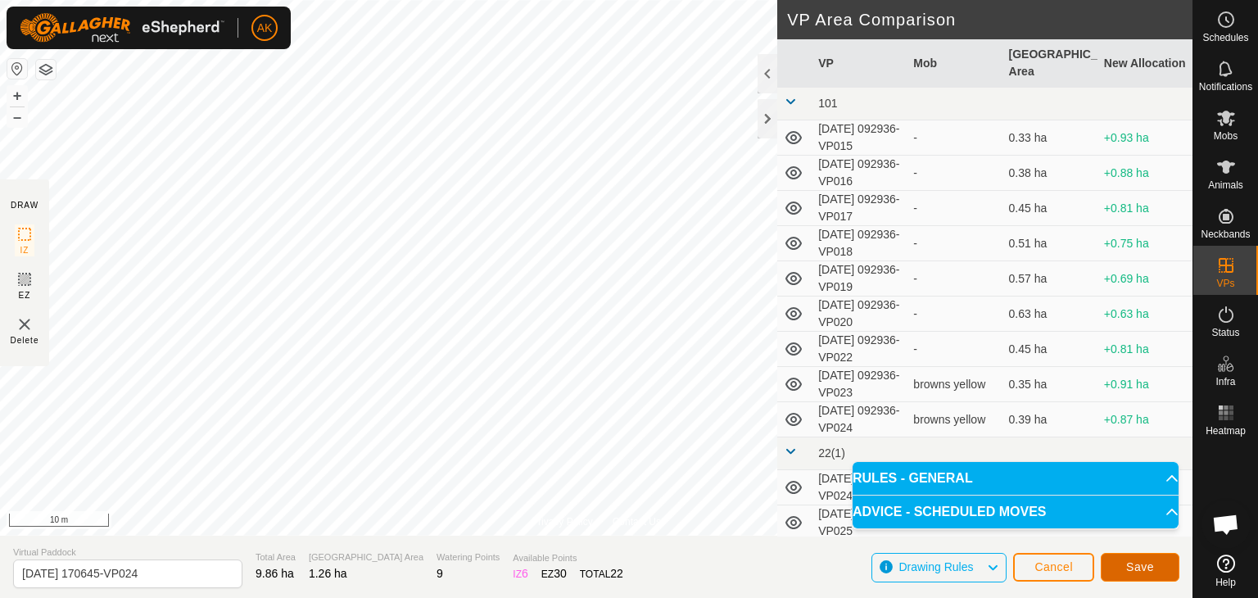
click at [1135, 567] on span "Save" at bounding box center [1140, 566] width 28 height 13
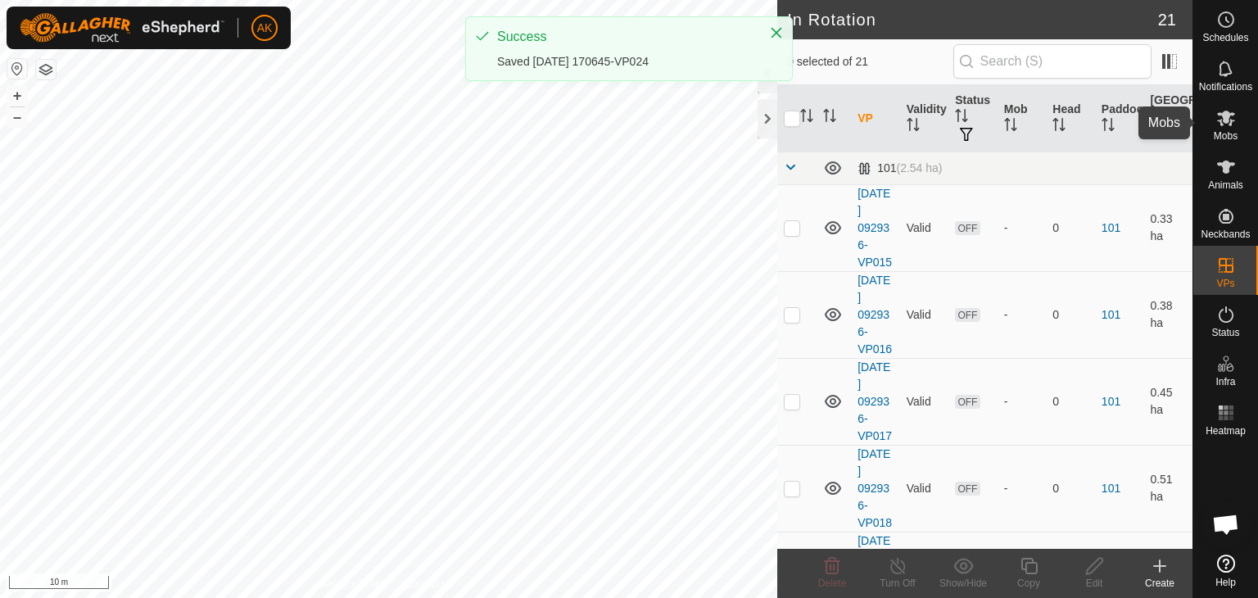
click at [1223, 119] on icon at bounding box center [1226, 119] width 18 height 16
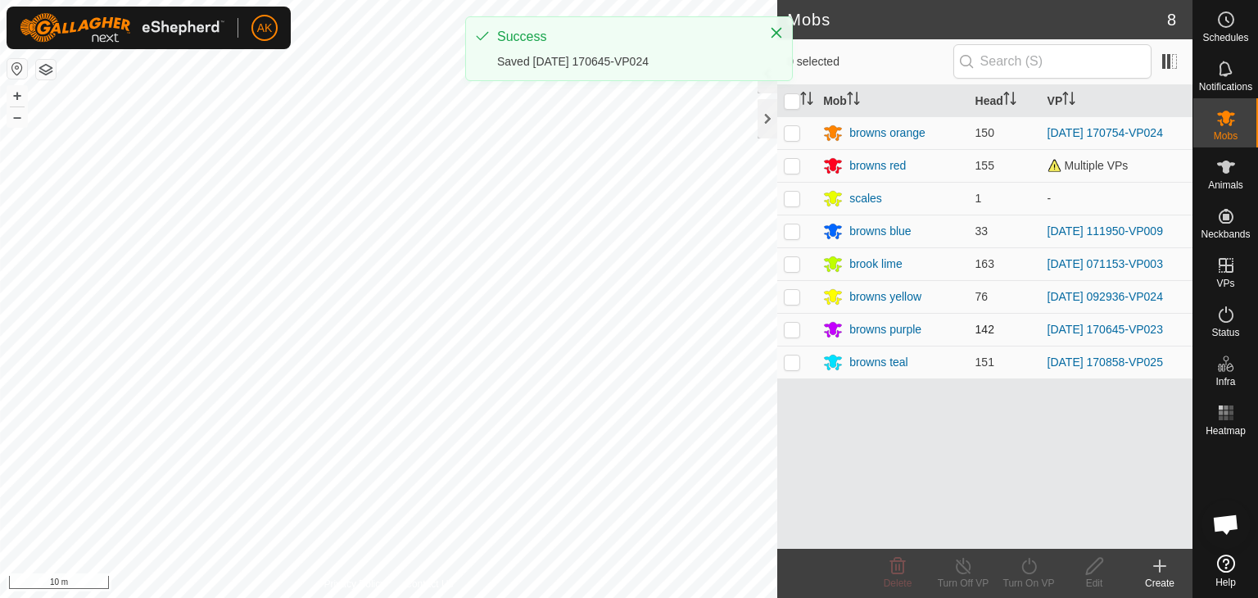
click at [798, 323] on p-checkbox at bounding box center [792, 329] width 16 height 13
checkbox input "true"
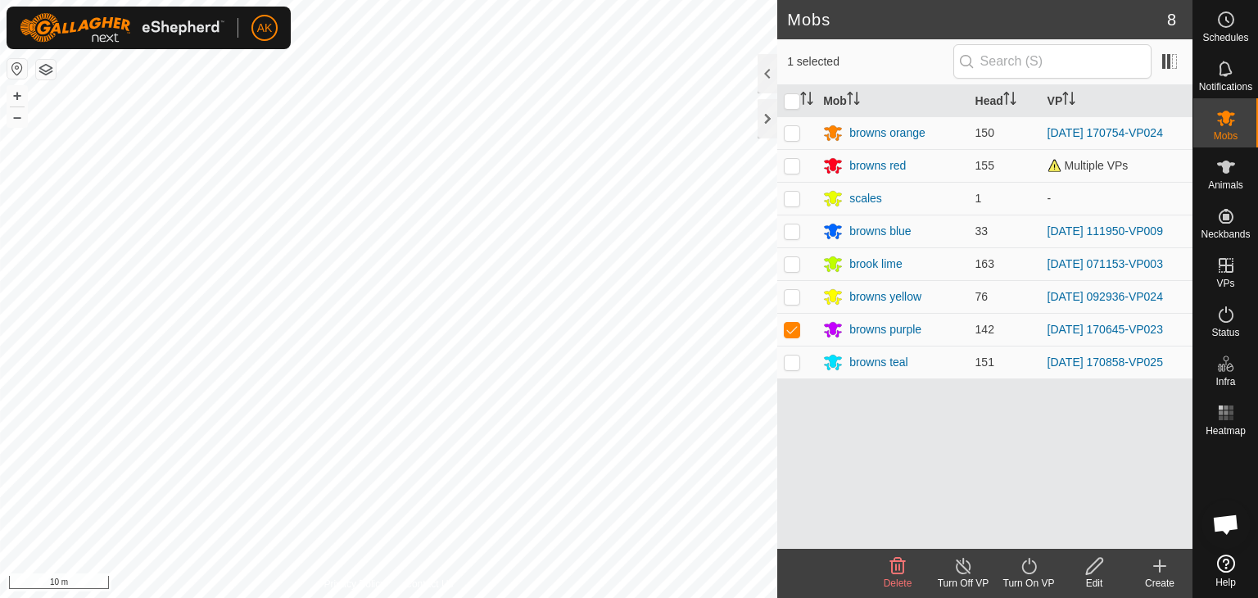
click at [1026, 567] on icon at bounding box center [1029, 566] width 20 height 20
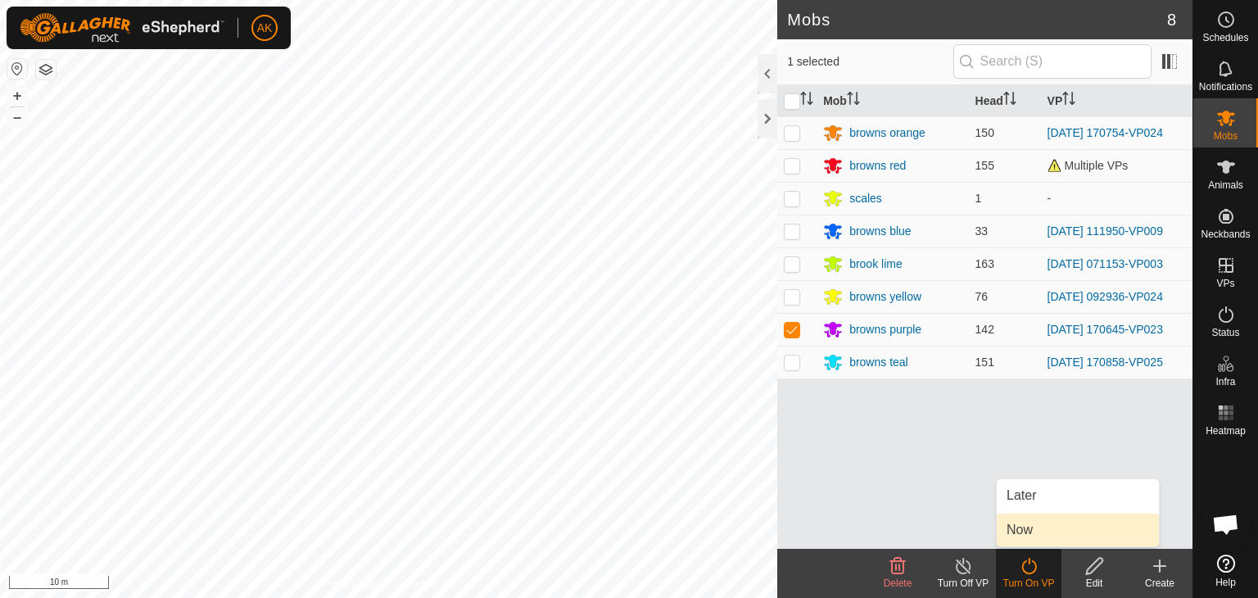
click at [1024, 535] on link "Now" at bounding box center [1077, 529] width 162 height 33
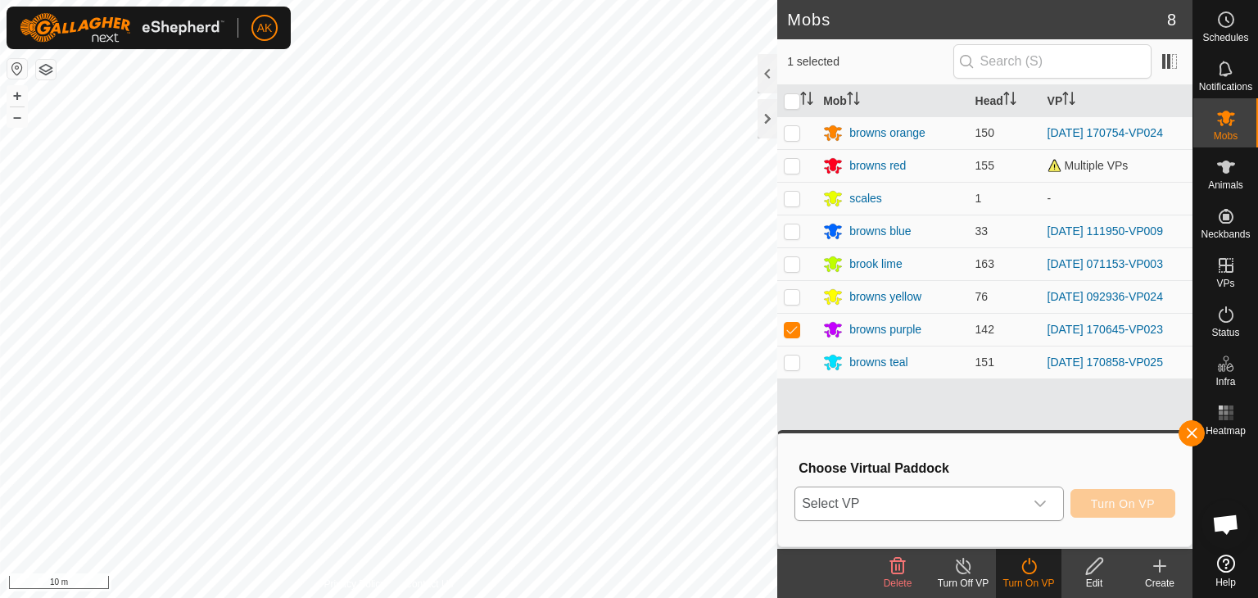
click at [897, 501] on span "Select VP" at bounding box center [909, 503] width 228 height 33
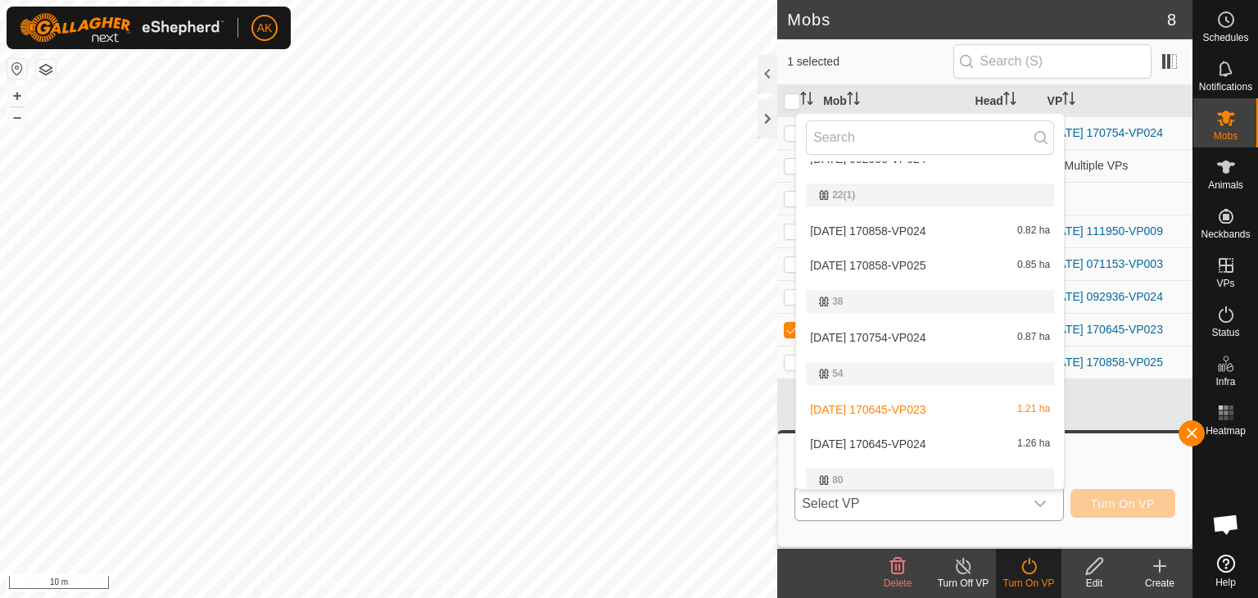
scroll to position [346, 0]
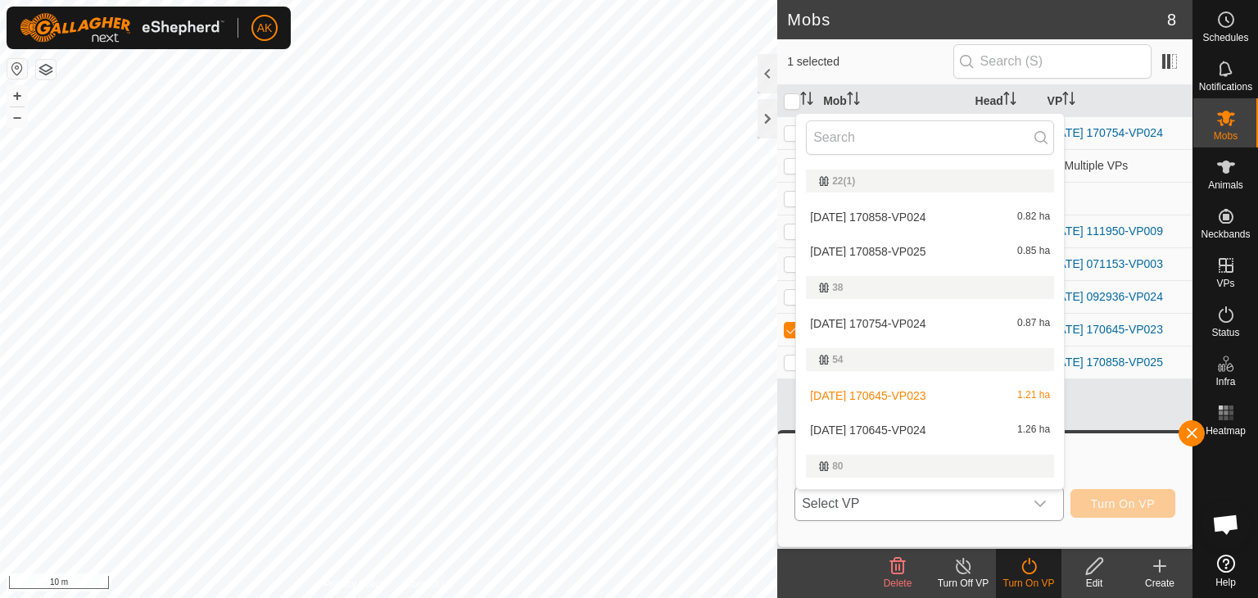
click at [875, 424] on li "[DATE] 170645-VP024 1.26 ha" at bounding box center [930, 429] width 268 height 33
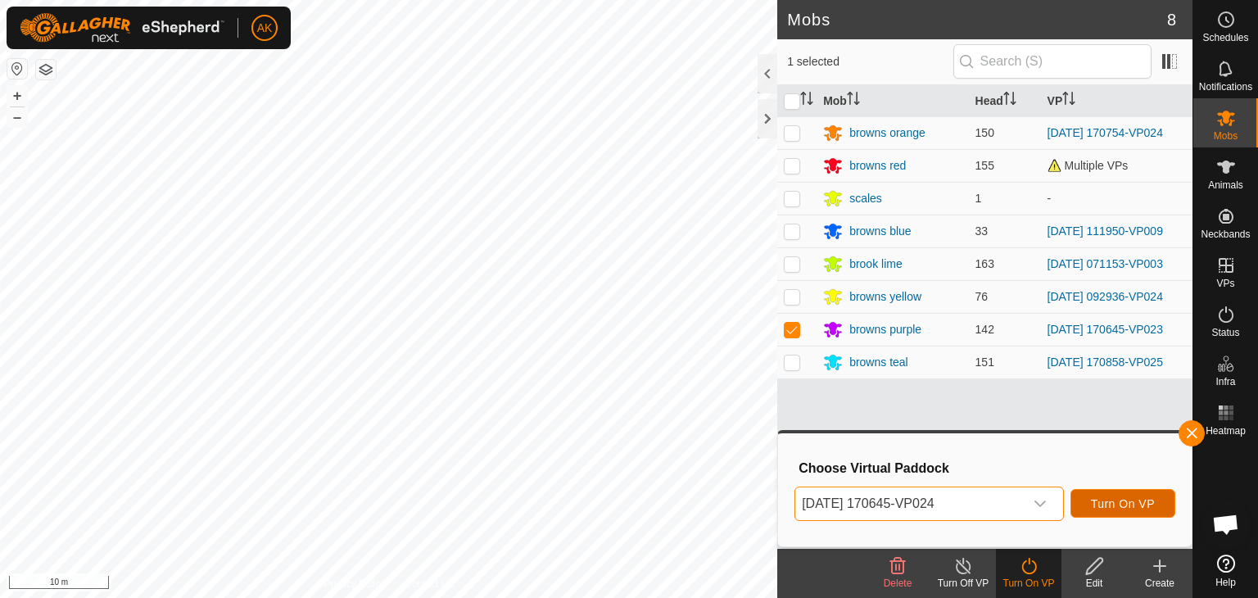
click at [1100, 507] on span "Turn On VP" at bounding box center [1123, 503] width 64 height 13
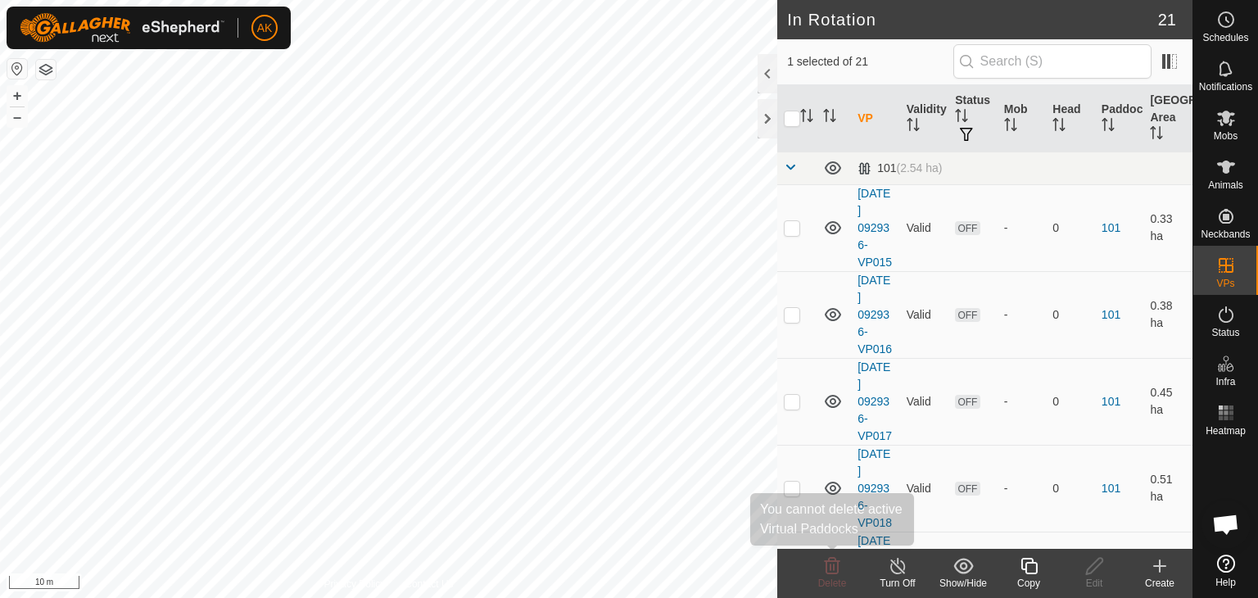
click at [820, 564] on div "In Rotation 21 1 selected of 21 VP Validity Status Mob Head Paddock Grazing Are…" at bounding box center [596, 299] width 1192 height 598
click at [1027, 571] on icon at bounding box center [1029, 566] width 20 height 20
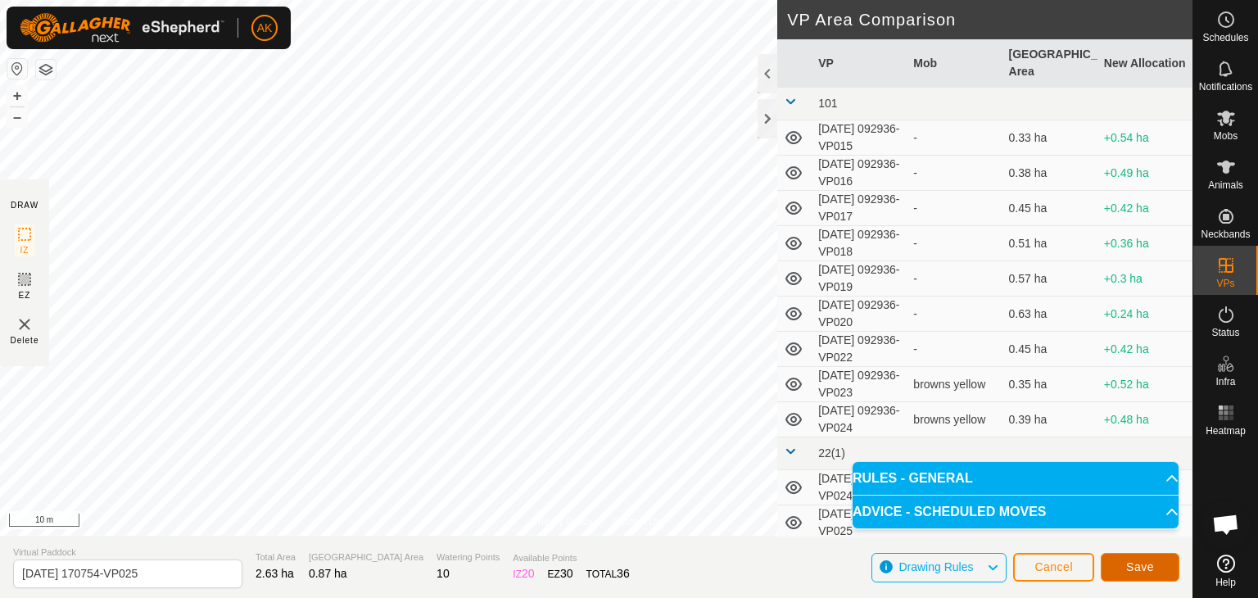
click at [1118, 571] on button "Save" at bounding box center [1139, 567] width 79 height 29
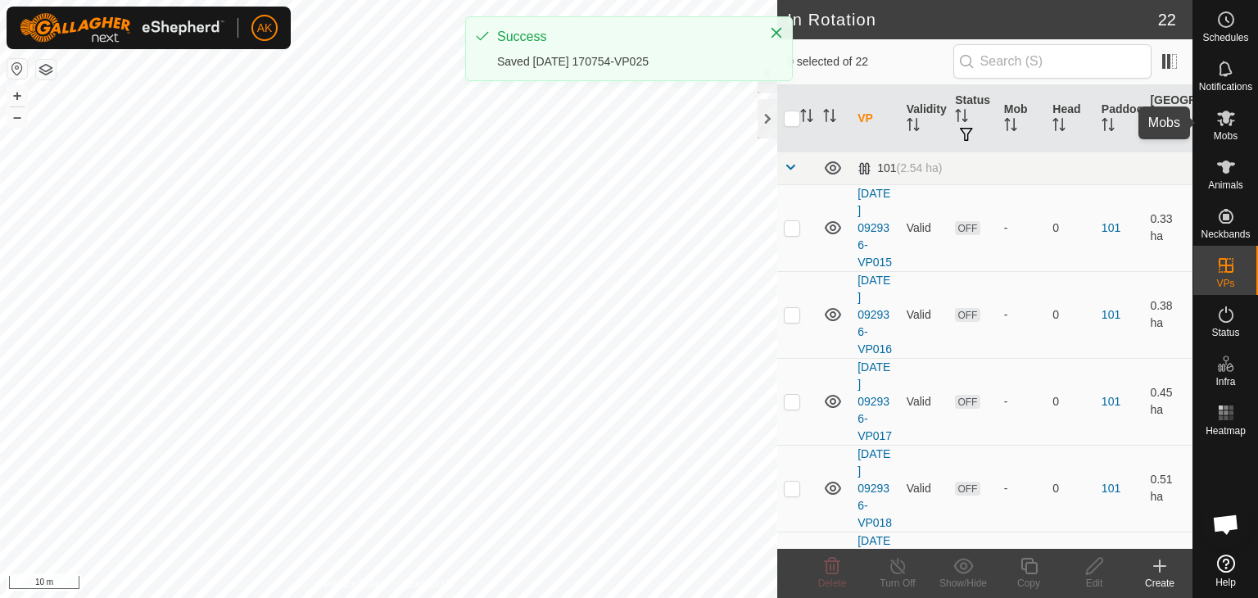
click at [1218, 115] on icon at bounding box center [1226, 119] width 18 height 16
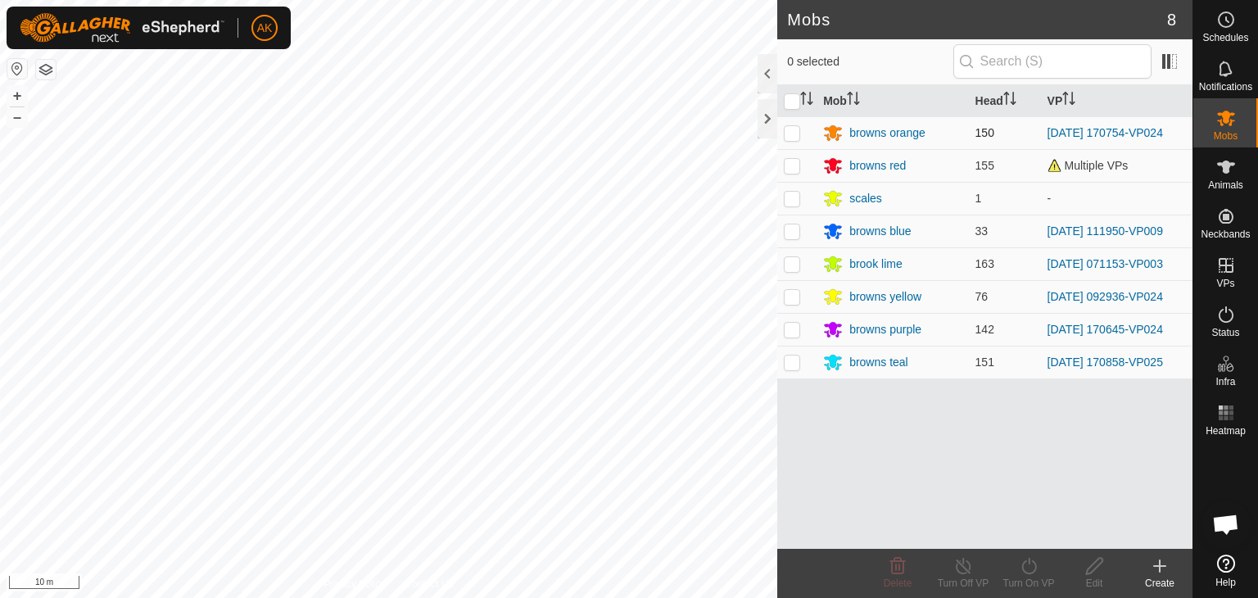
click at [790, 131] on p-checkbox at bounding box center [792, 132] width 16 height 13
checkbox input "true"
click at [1046, 569] on turn-on-svg-icon at bounding box center [1029, 566] width 66 height 20
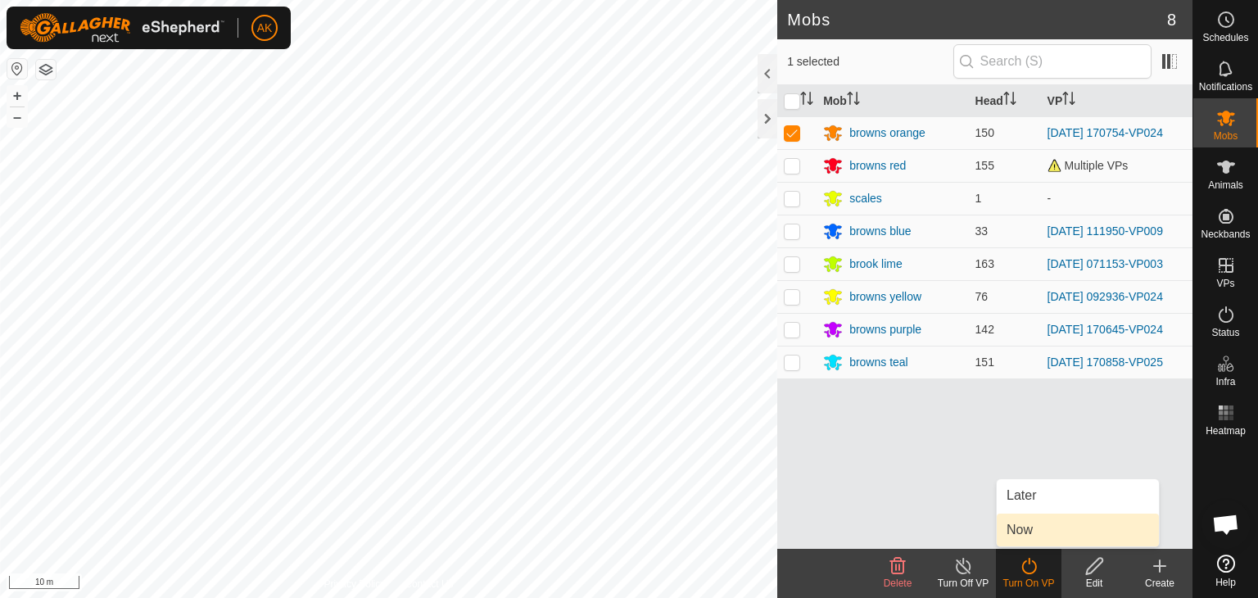
click at [1019, 526] on link "Now" at bounding box center [1077, 529] width 162 height 33
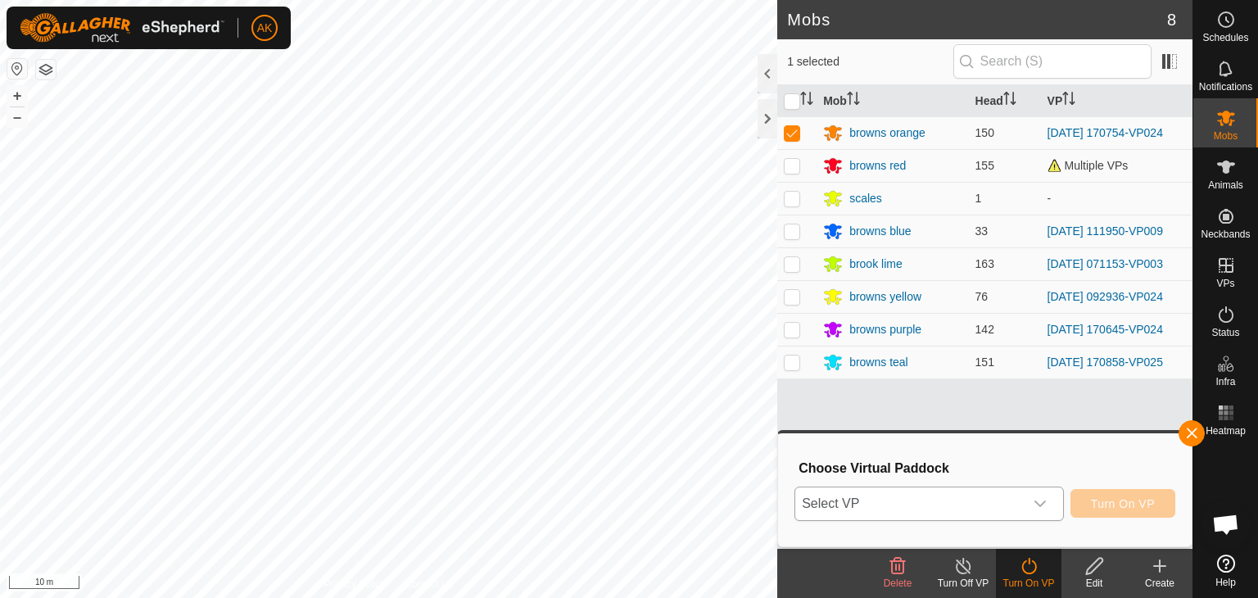
click at [1020, 493] on span "Select VP" at bounding box center [909, 503] width 228 height 33
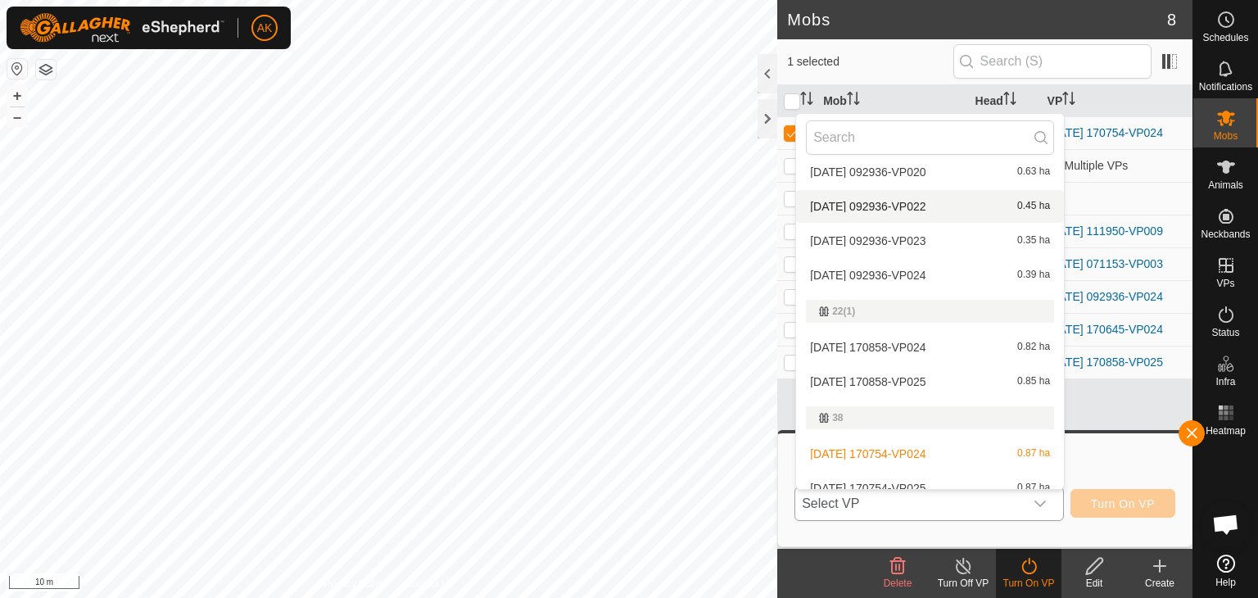
scroll to position [346, 0]
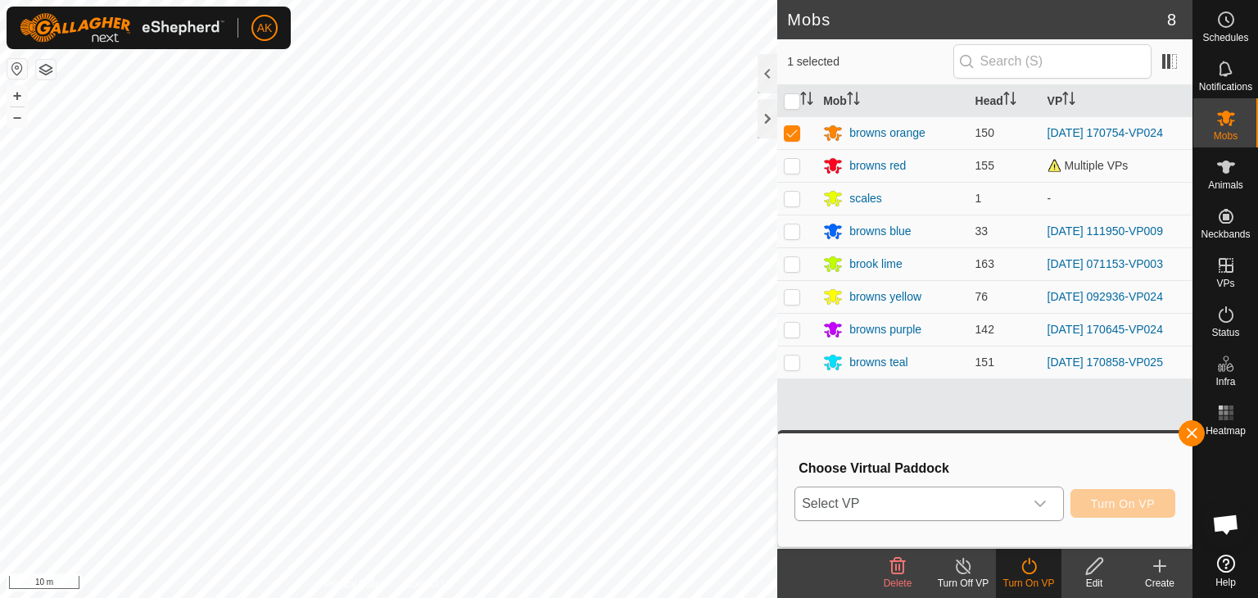
click at [1045, 502] on icon "dropdown trigger" at bounding box center [1039, 503] width 13 height 13
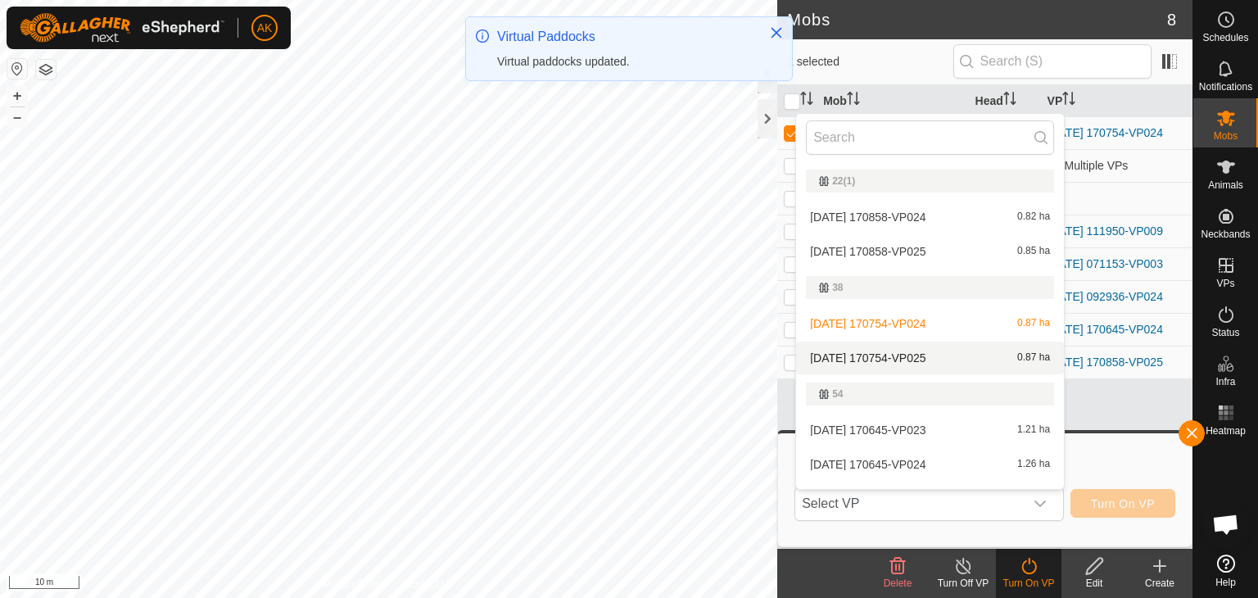
click at [895, 353] on li "[DATE] 170754-VP025 0.87 ha" at bounding box center [930, 357] width 268 height 33
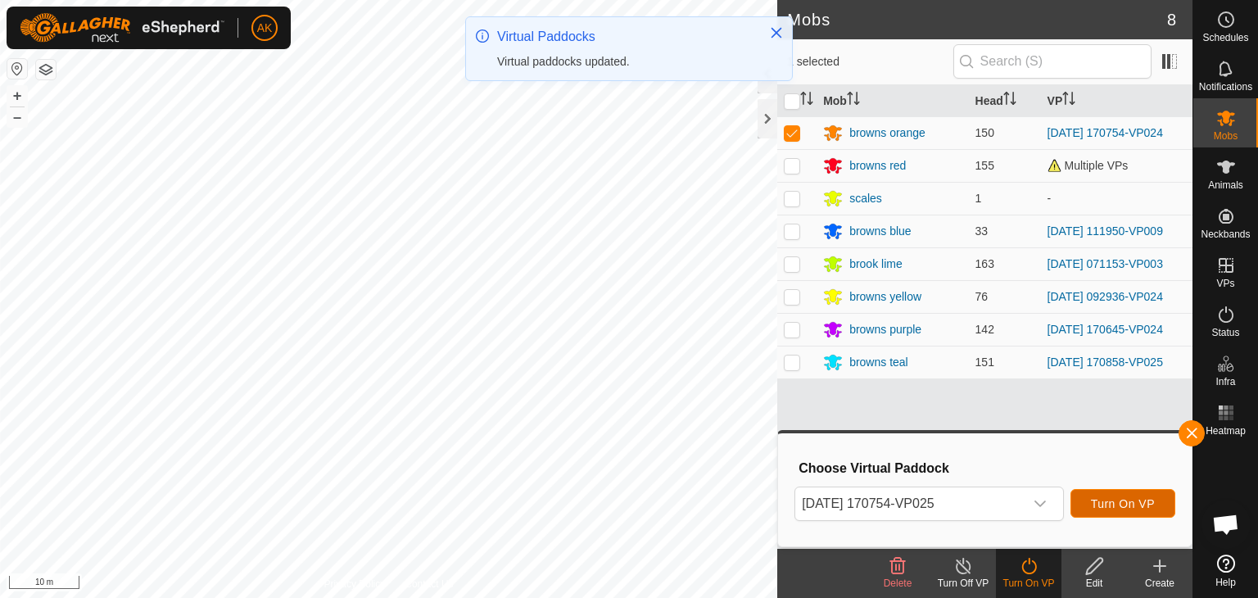
click at [1137, 502] on span "Turn On VP" at bounding box center [1123, 503] width 64 height 13
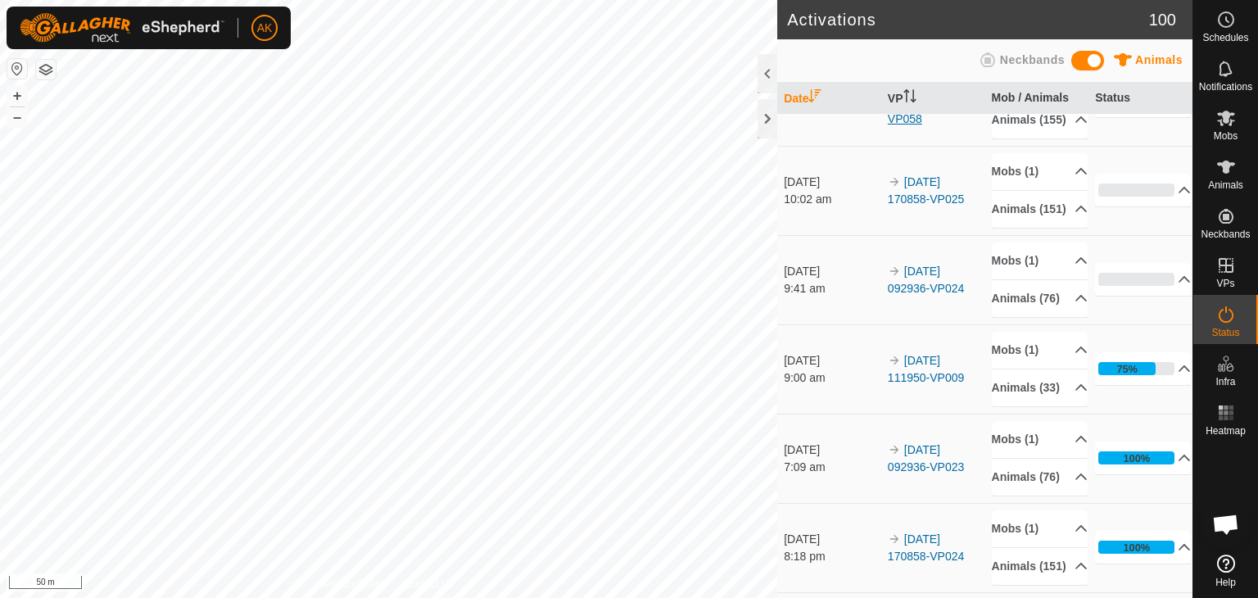
scroll to position [246, 0]
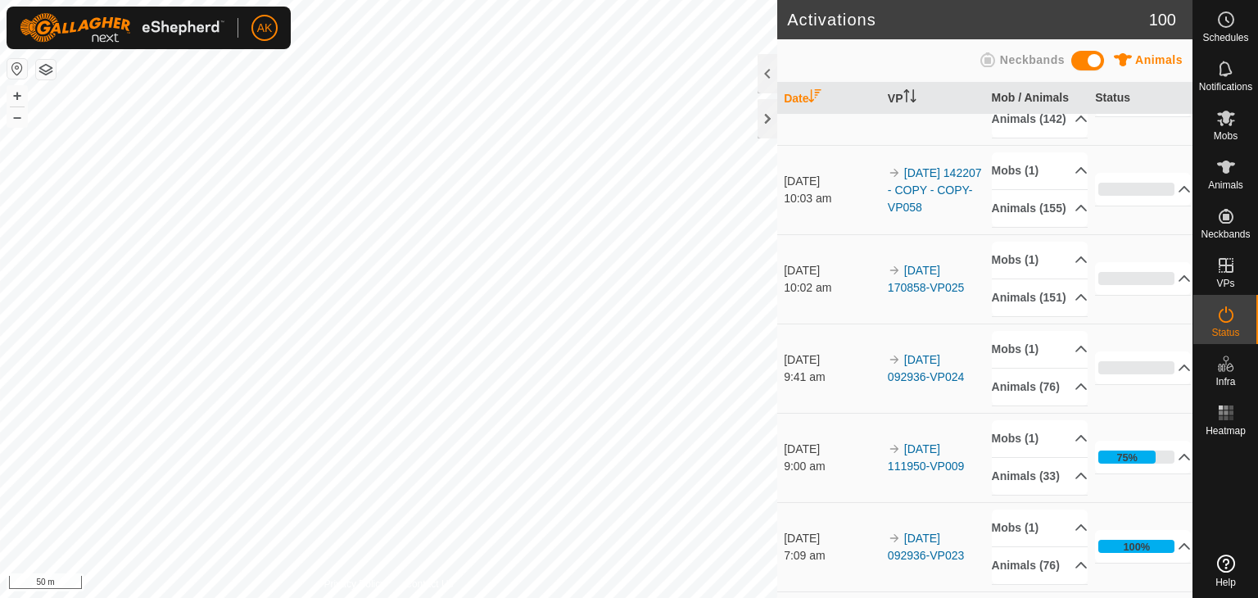
scroll to position [164, 0]
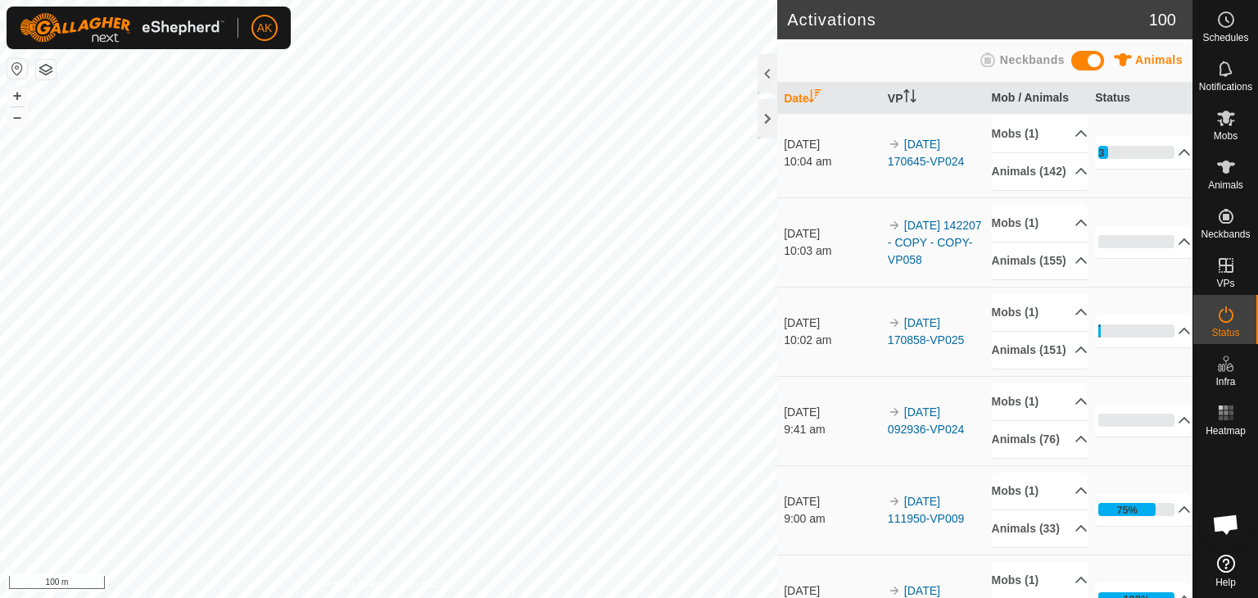
scroll to position [246, 0]
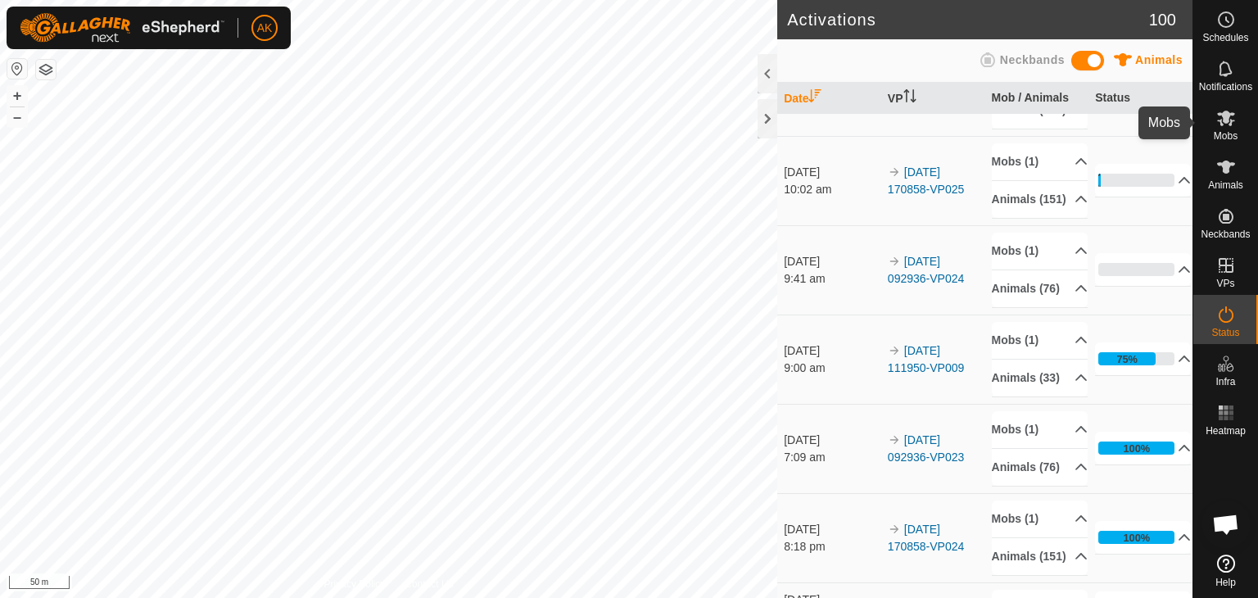
click at [1222, 115] on icon at bounding box center [1226, 119] width 18 height 16
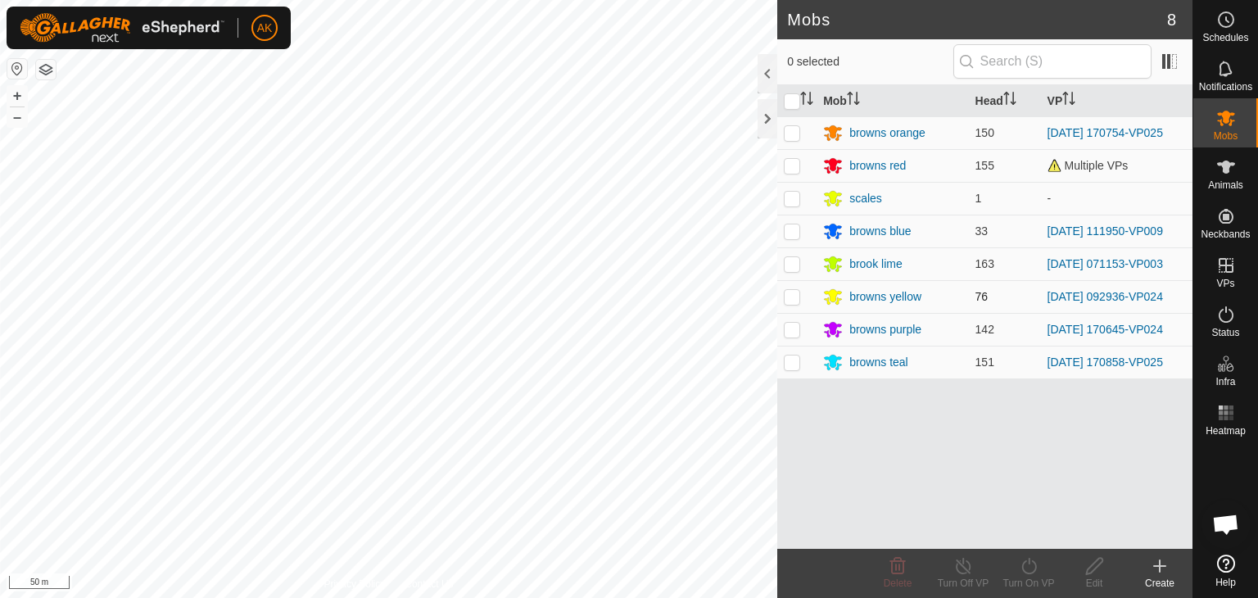
click at [788, 295] on p-checkbox at bounding box center [792, 296] width 16 height 13
checkbox input "true"
click at [1028, 567] on icon at bounding box center [1029, 566] width 20 height 20
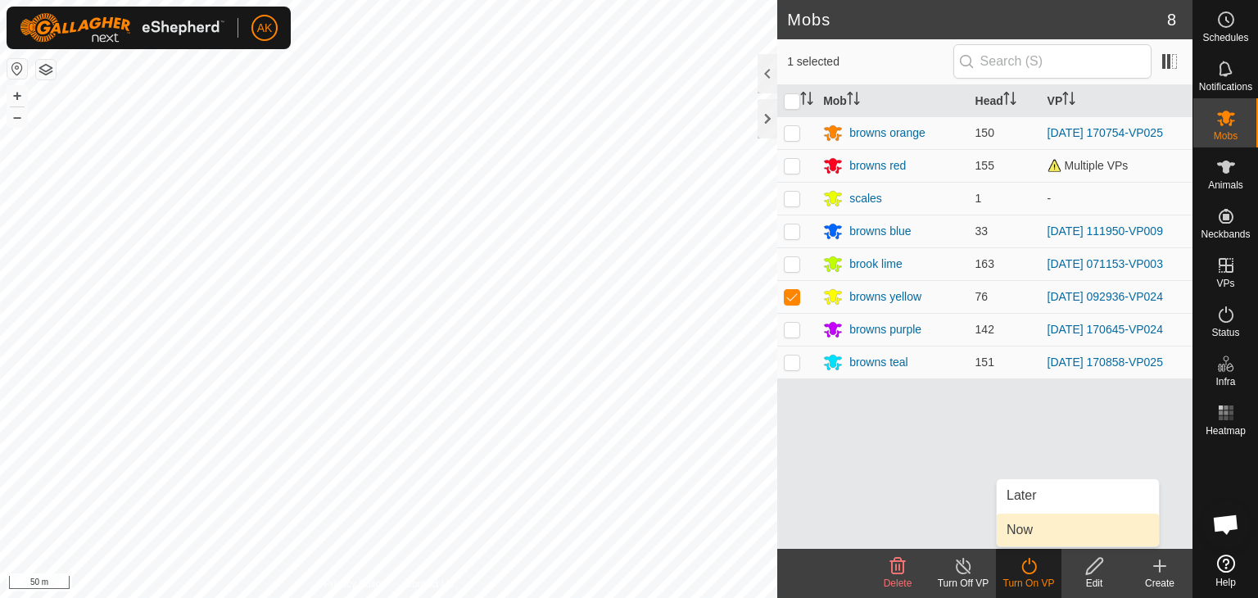
click at [1023, 534] on link "Now" at bounding box center [1077, 529] width 162 height 33
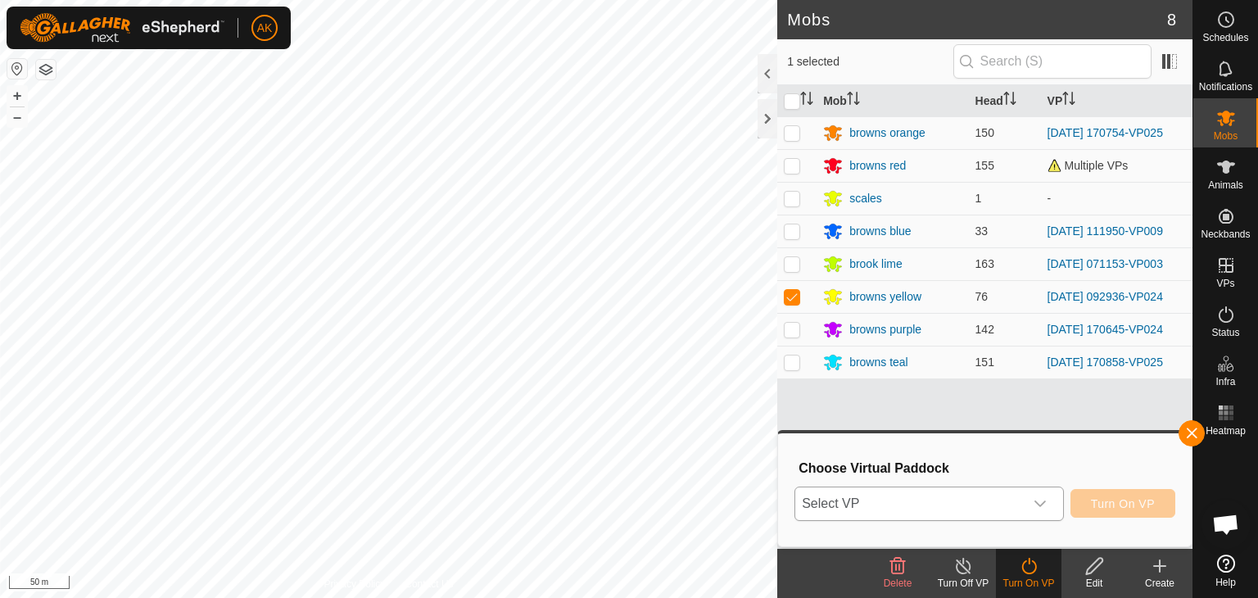
click at [987, 496] on span "Select VP" at bounding box center [909, 503] width 228 height 33
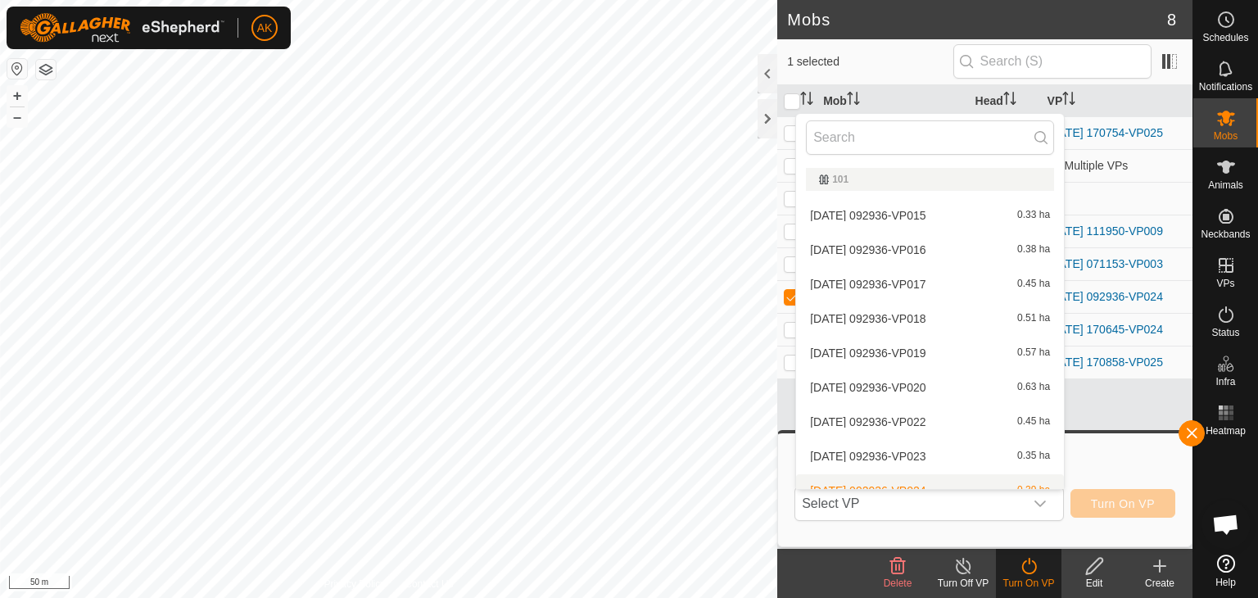
scroll to position [18, 0]
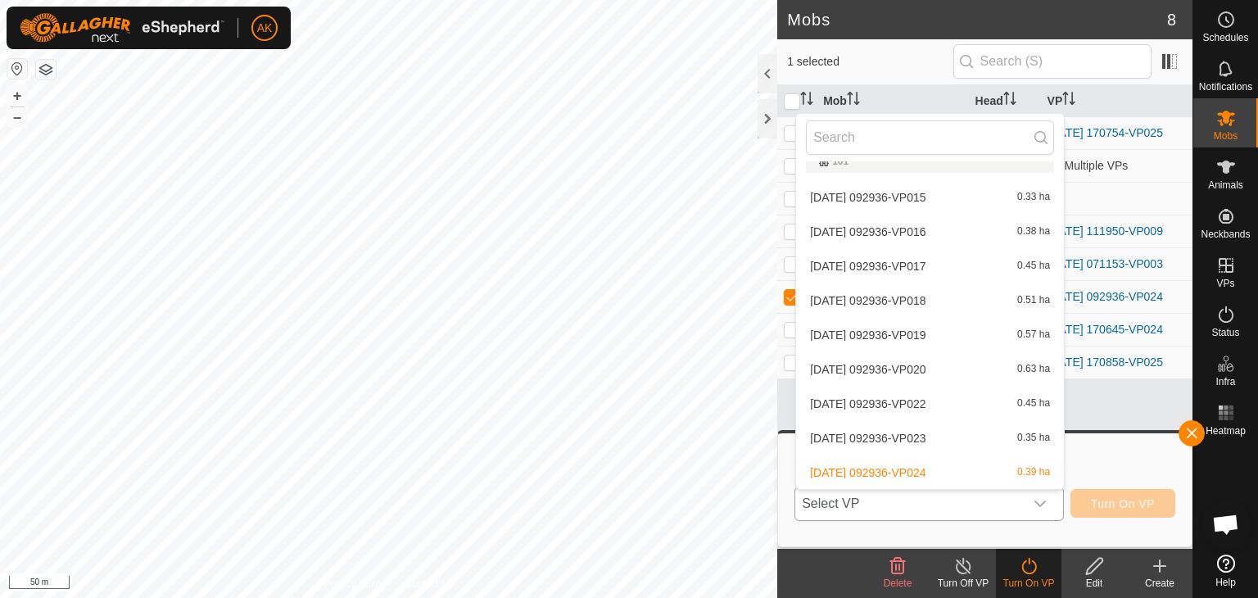
click at [915, 466] on li "2025-08-21 092936-VP024 0.39 ha" at bounding box center [930, 472] width 268 height 33
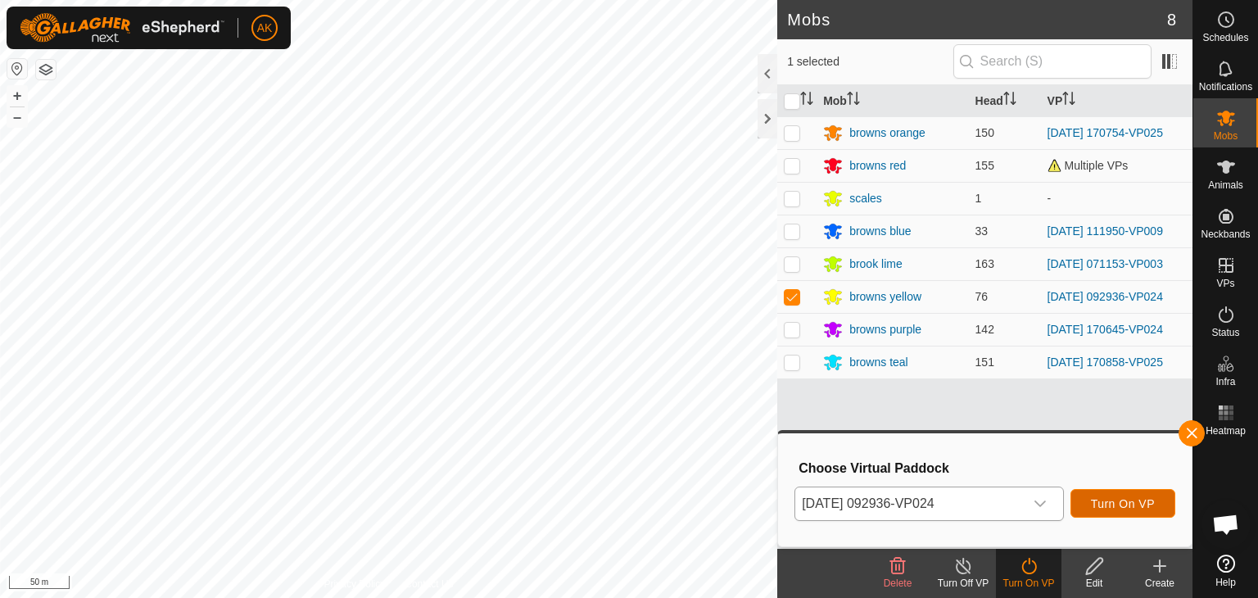
click at [1096, 504] on span "Turn On VP" at bounding box center [1123, 503] width 64 height 13
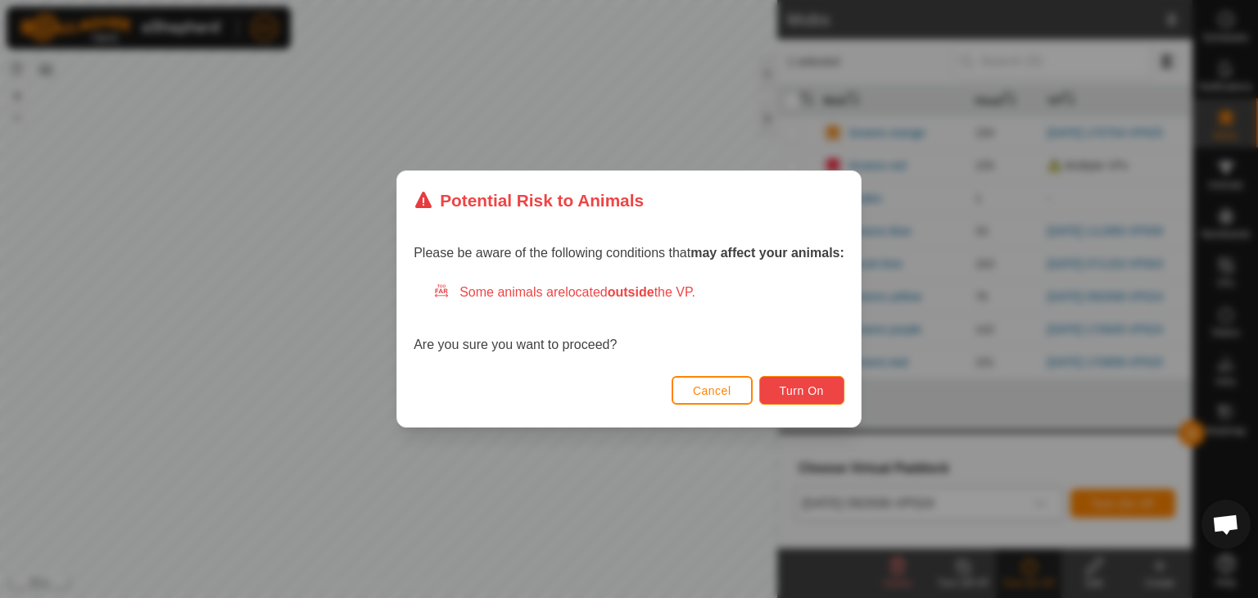
click at [802, 391] on span "Turn On" at bounding box center [801, 390] width 44 height 13
